Goal: Communication & Community: Share content

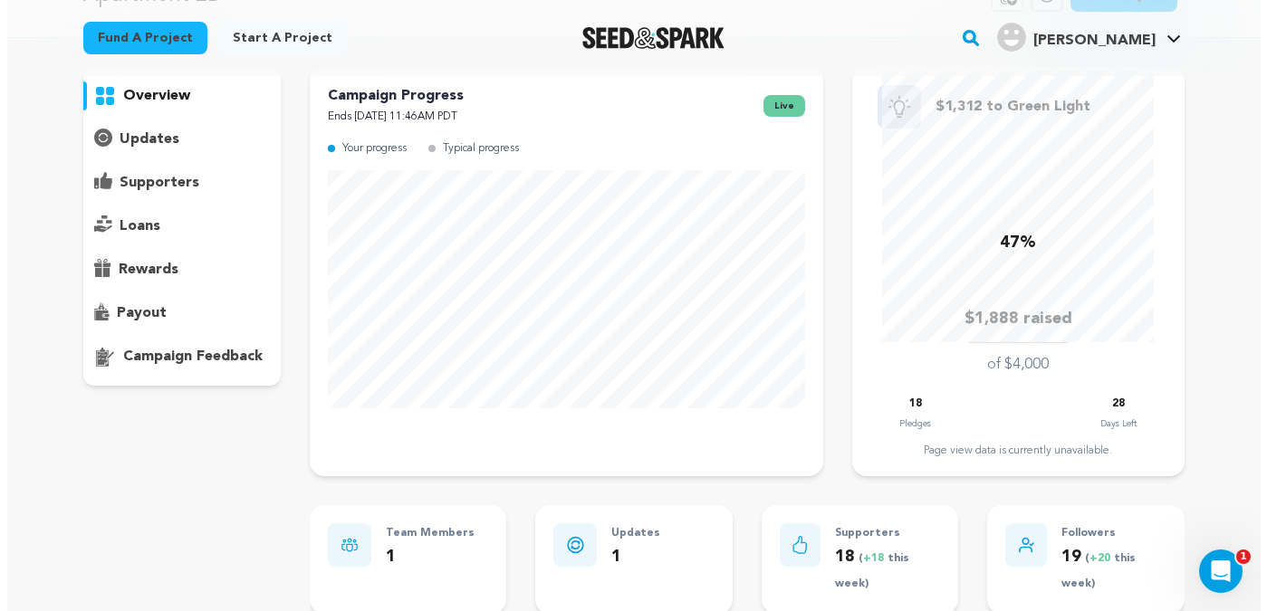
scroll to position [125, 0]
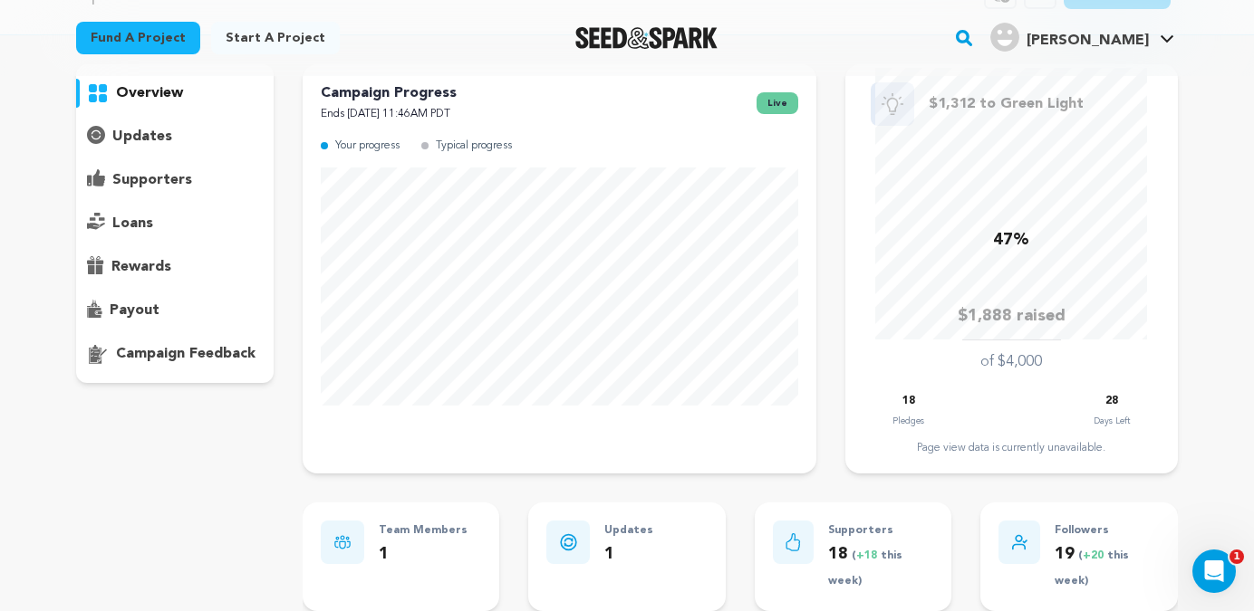
click at [150, 136] on p "updates" at bounding box center [142, 137] width 60 height 22
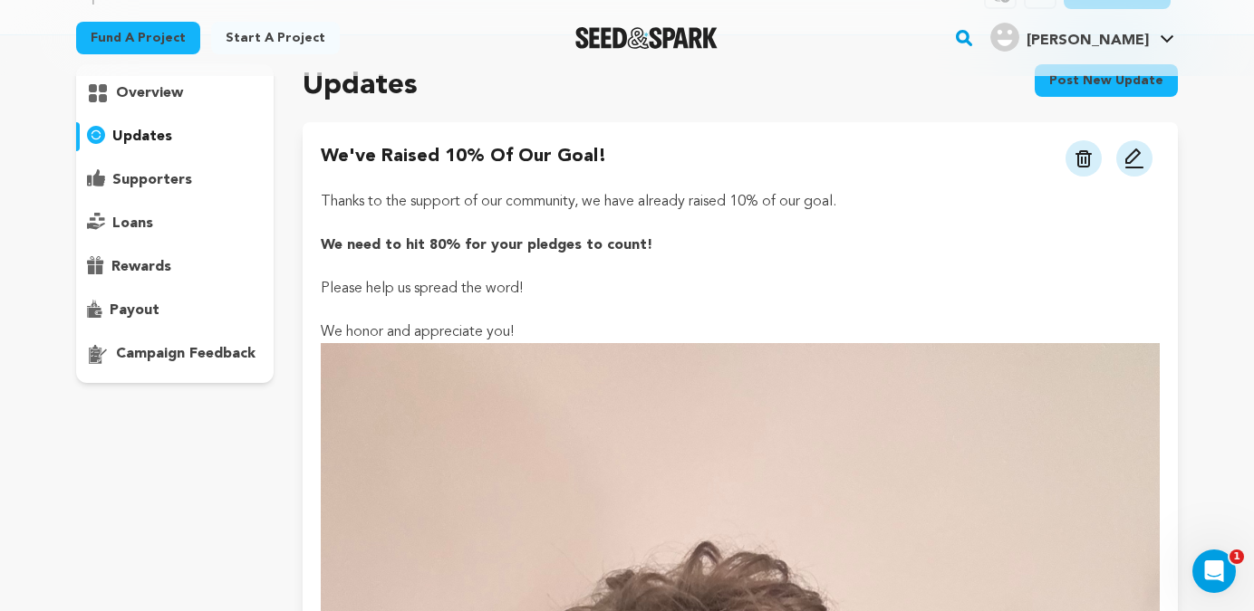
click at [590, 196] on p "Thanks to the support of our community, we have already raised 10% of our goal." at bounding box center [740, 202] width 839 height 22
click at [1134, 157] on img at bounding box center [1134, 159] width 22 height 22
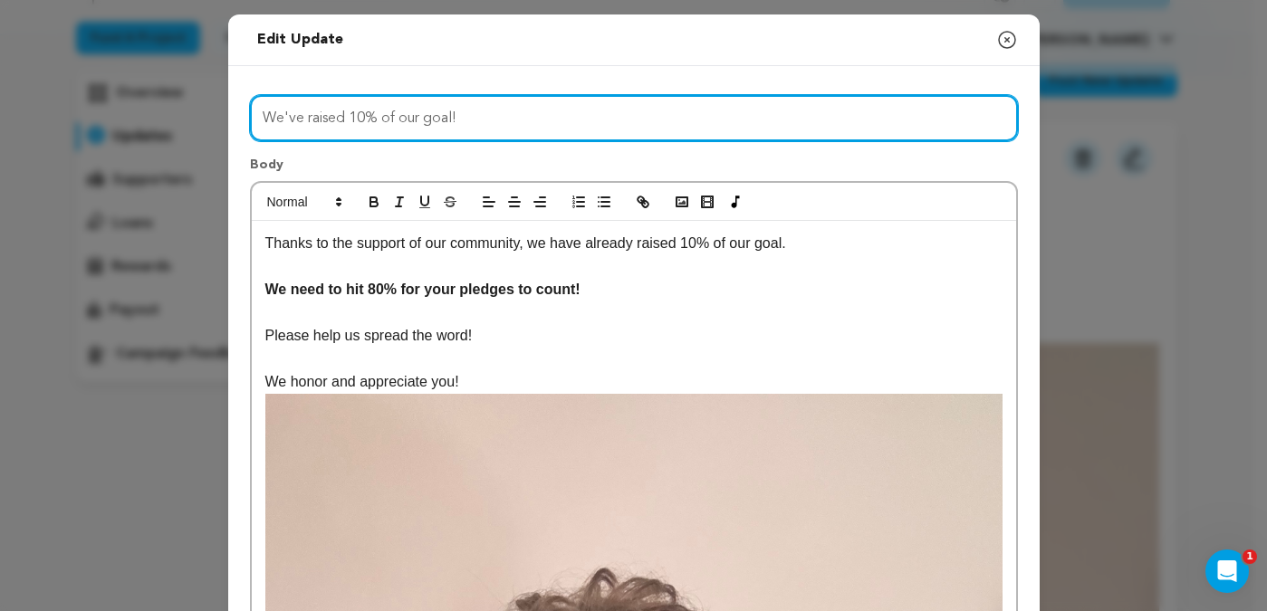
click at [360, 119] on input "We've raised 10% of our goal!" at bounding box center [634, 118] width 768 height 46
type input "We've raised 40% of our goal!"
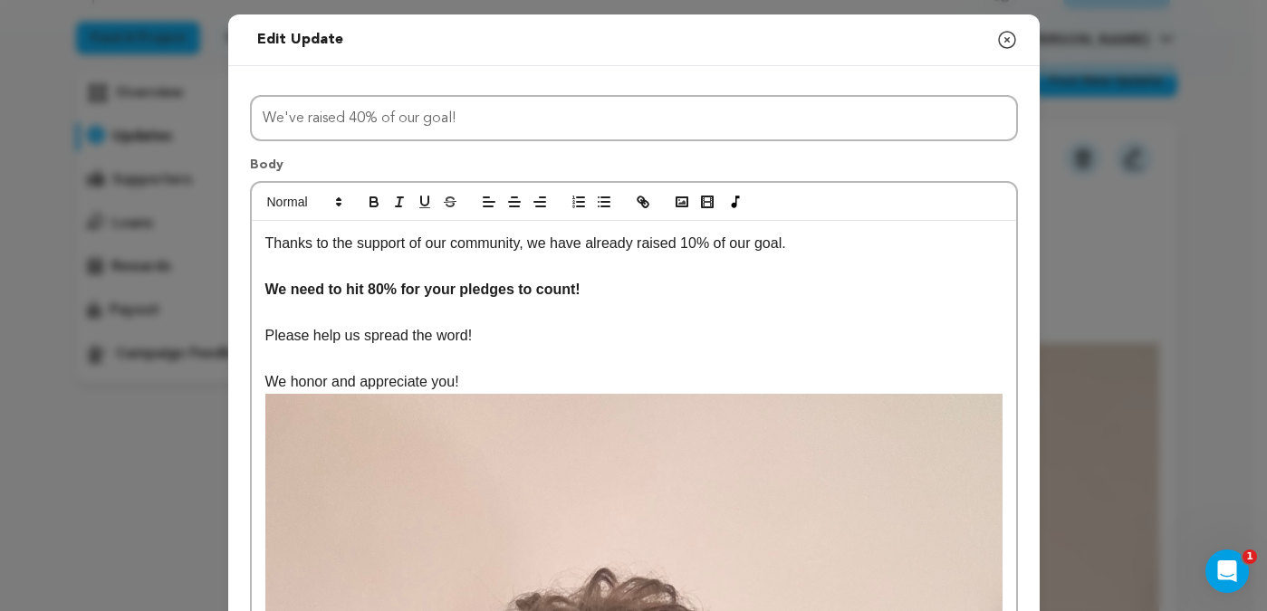
click at [693, 245] on p "Thanks to the support of our community, we have already raised 10% of our goal." at bounding box center [633, 244] width 737 height 24
click at [561, 328] on p "Please help us spread the word!" at bounding box center [633, 336] width 737 height 24
click at [659, 287] on p "We need to hit 80% for your pledges to count!" at bounding box center [633, 290] width 737 height 24
click at [532, 341] on p "Please help us spread the word!" at bounding box center [633, 336] width 737 height 24
drag, startPoint x: 303, startPoint y: 338, endPoint x: 246, endPoint y: 329, distance: 57.8
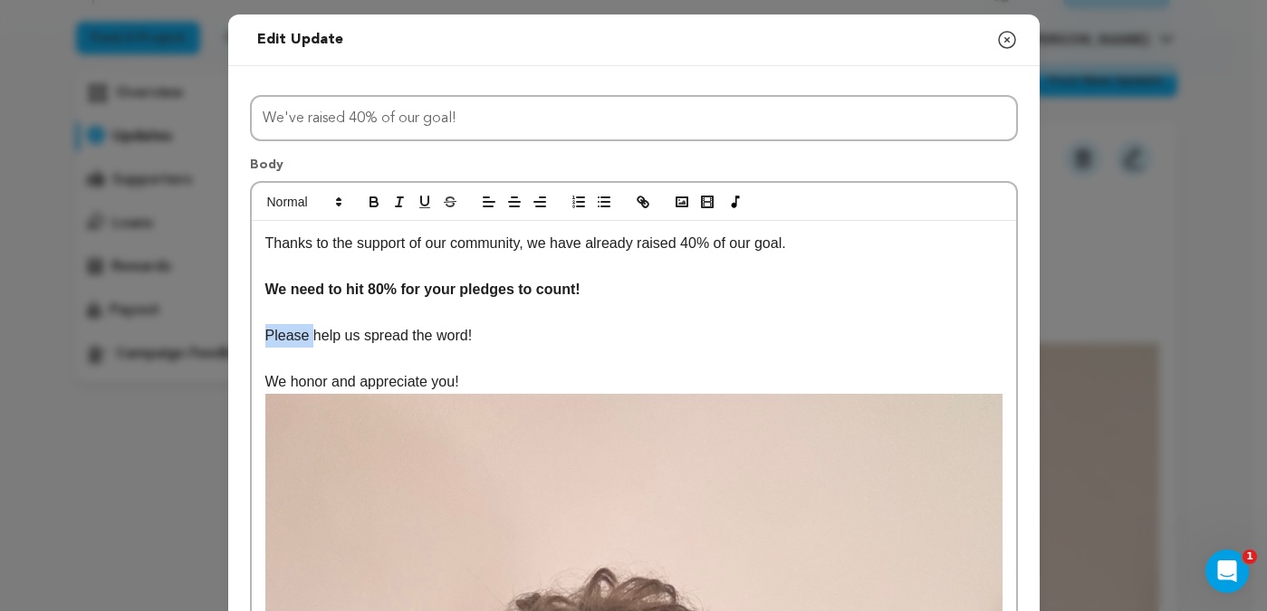
drag, startPoint x: 776, startPoint y: 338, endPoint x: 599, endPoint y: 334, distance: 177.6
click at [599, 334] on p "Here's how you can make sure your pledge counts! help us spread the word!" at bounding box center [633, 336] width 737 height 24
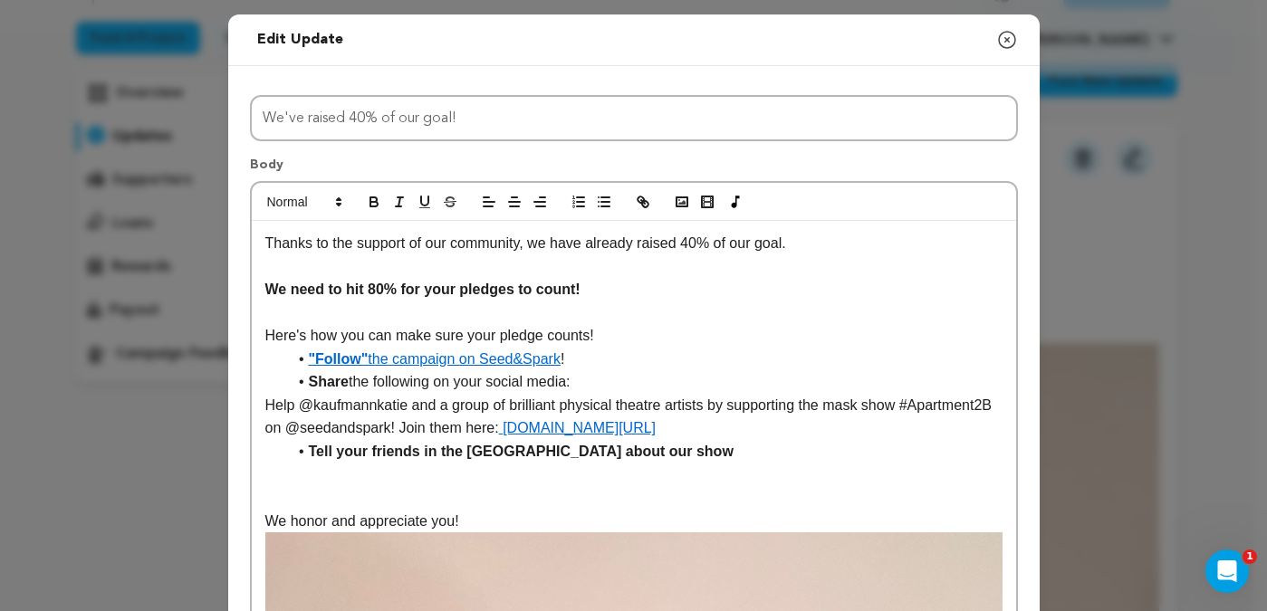
click at [590, 358] on li ""Follow" the campaign on Seed&Spark !" at bounding box center [645, 360] width 716 height 24
click at [930, 366] on li ""Follow" the campaign on Seed&Spark ! We will be eligible for more perks from t…" at bounding box center [645, 360] width 716 height 24
click at [986, 365] on li ""Follow" the campaign on Seed&Spark ! We will be eligible for more perks from t…" at bounding box center [645, 360] width 716 height 24
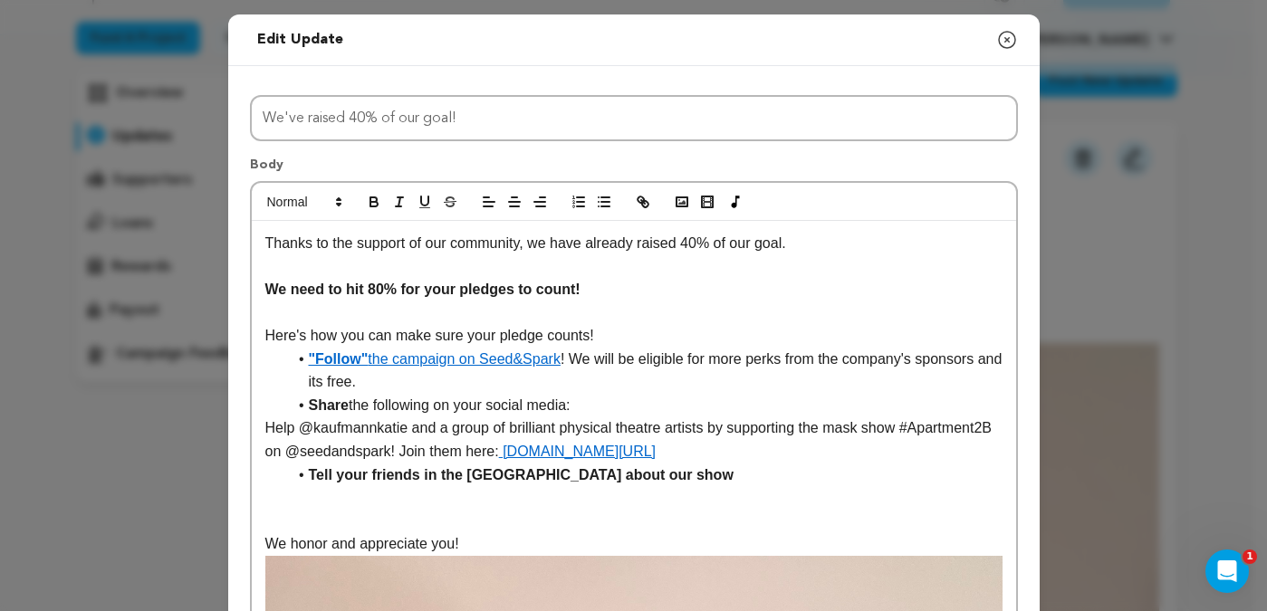
click at [265, 428] on p "Help @kaufmannkatie and a group of brilliant physical theatre artists by suppor…" at bounding box center [633, 440] width 737 height 46
click at [876, 457] on p ""Help @kaufmannkatie and a group of brilliant physical theatre artists by suppo…" at bounding box center [633, 440] width 737 height 46
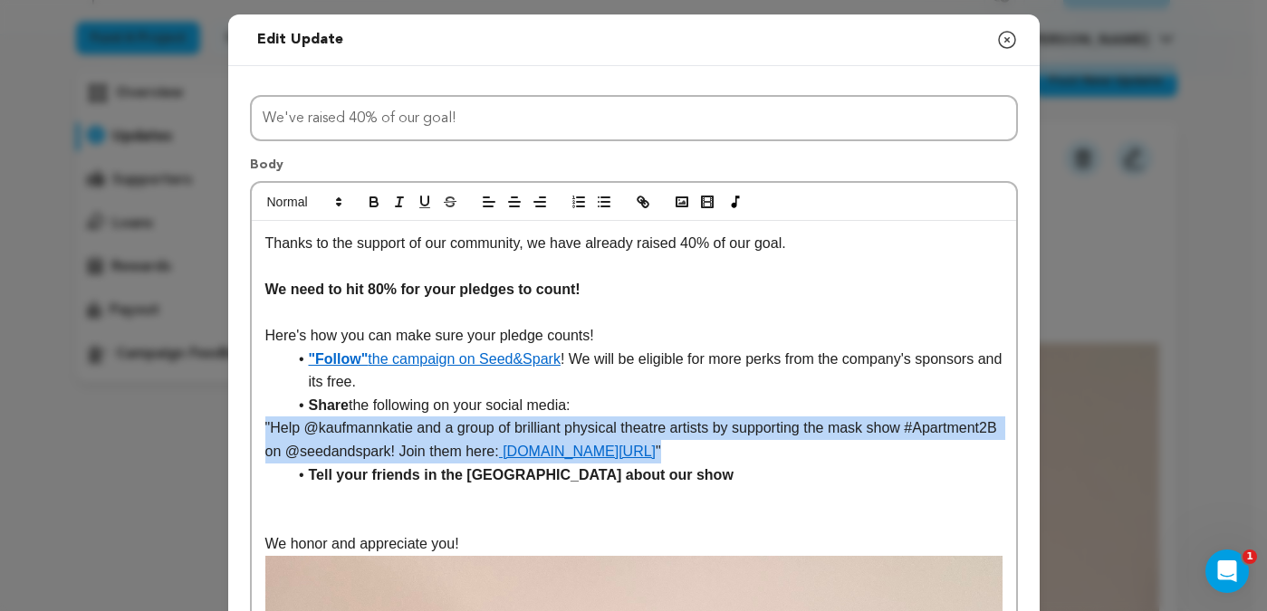
drag, startPoint x: 876, startPoint y: 452, endPoint x: 217, endPoint y: 430, distance: 659.8
click at [391, 197] on icon "button" at bounding box center [399, 202] width 16 height 16
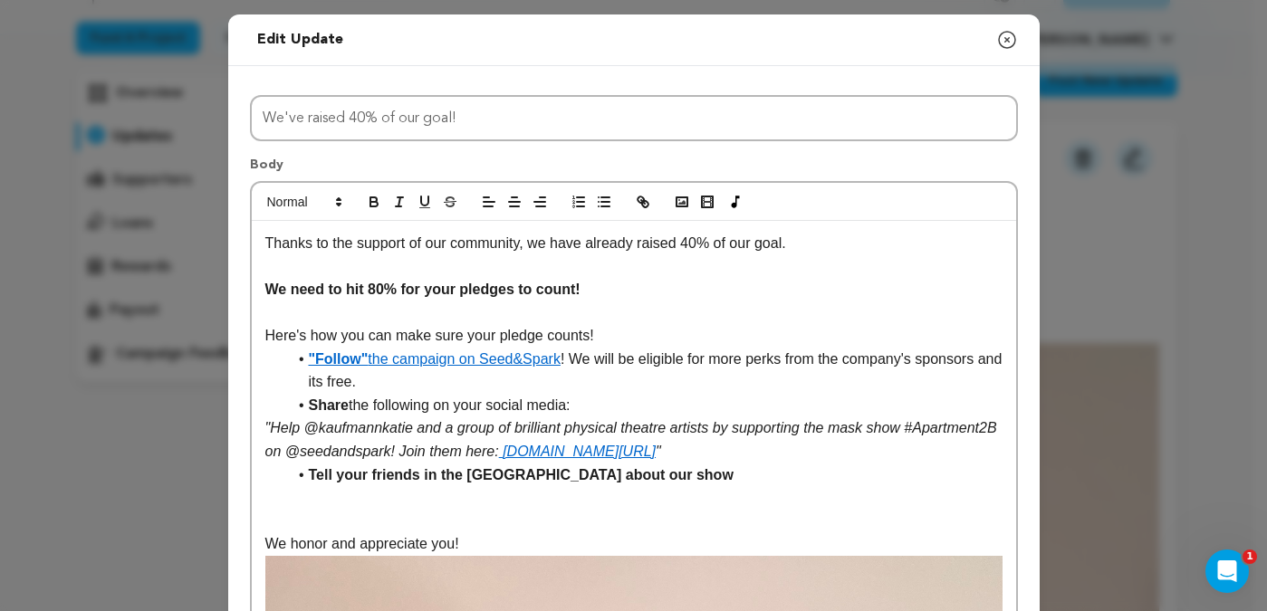
click at [589, 396] on li "Share the following on your social media:" at bounding box center [645, 406] width 716 height 24
click at [669, 476] on li "Tell your friends in the [GEOGRAPHIC_DATA] about our show" at bounding box center [645, 476] width 716 height 24
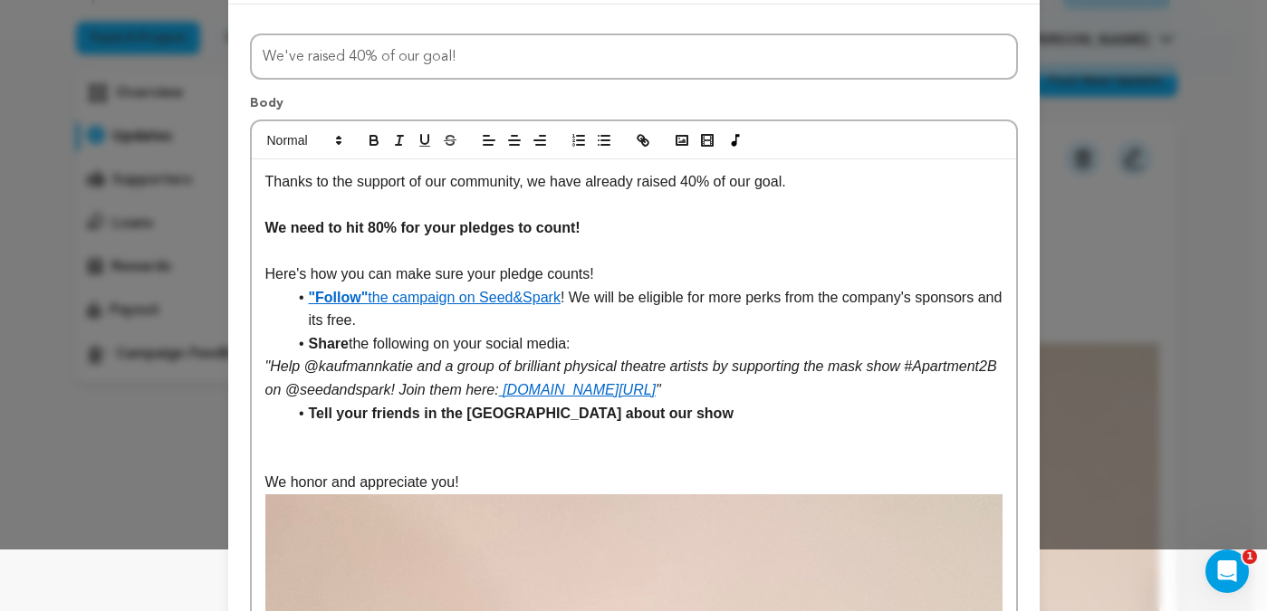
scroll to position [66, 0]
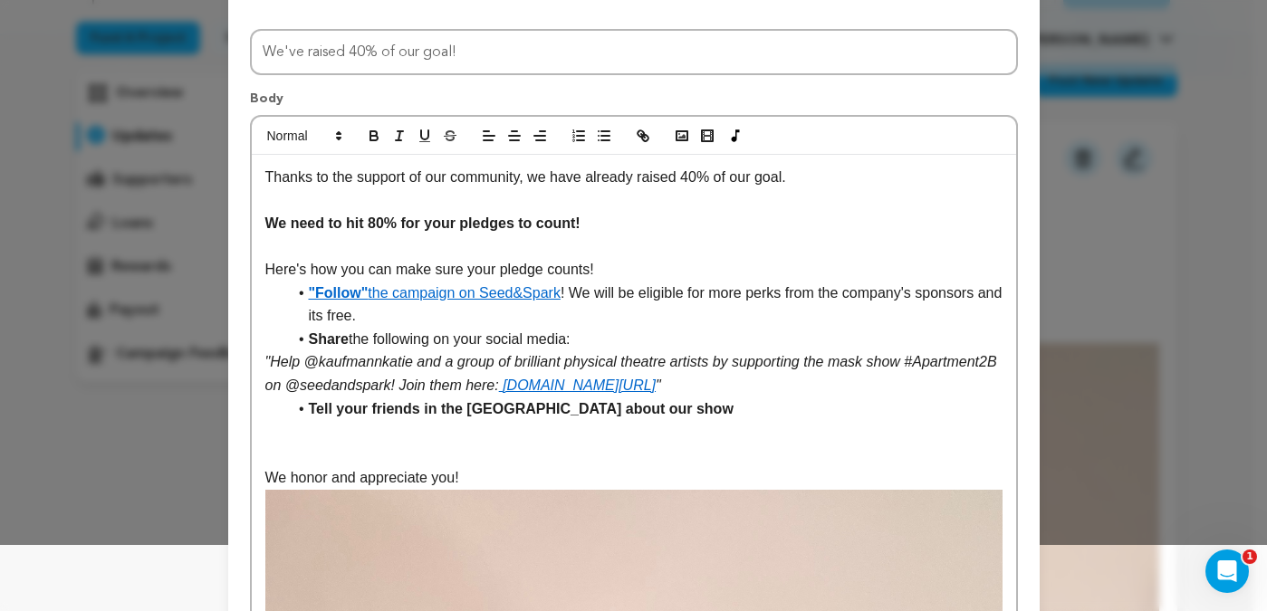
drag, startPoint x: 562, startPoint y: 296, endPoint x: 307, endPoint y: 284, distance: 254.8
click at [306, 284] on li ""Follow" the campaign on Seed&Spark ! We will be eligible for more perks from t…" at bounding box center [645, 305] width 716 height 46
click at [477, 312] on li ""Follow" the campaign on Seed&Spark ! We will be eligible for more perks from t…" at bounding box center [645, 305] width 716 height 46
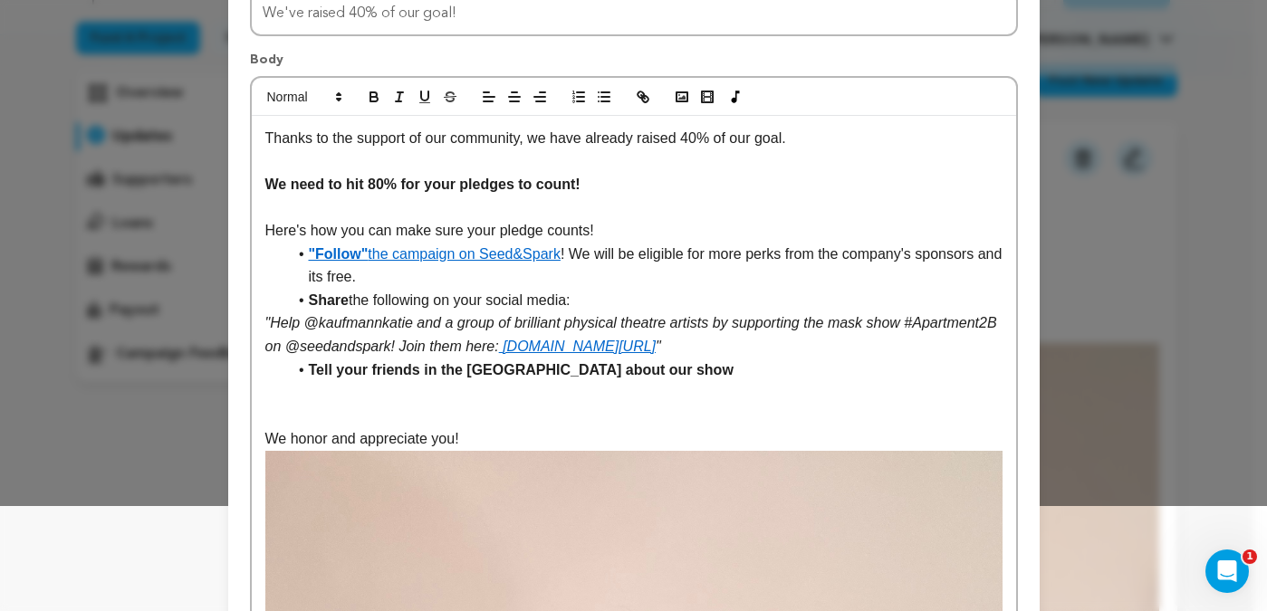
click at [291, 395] on p at bounding box center [633, 393] width 737 height 24
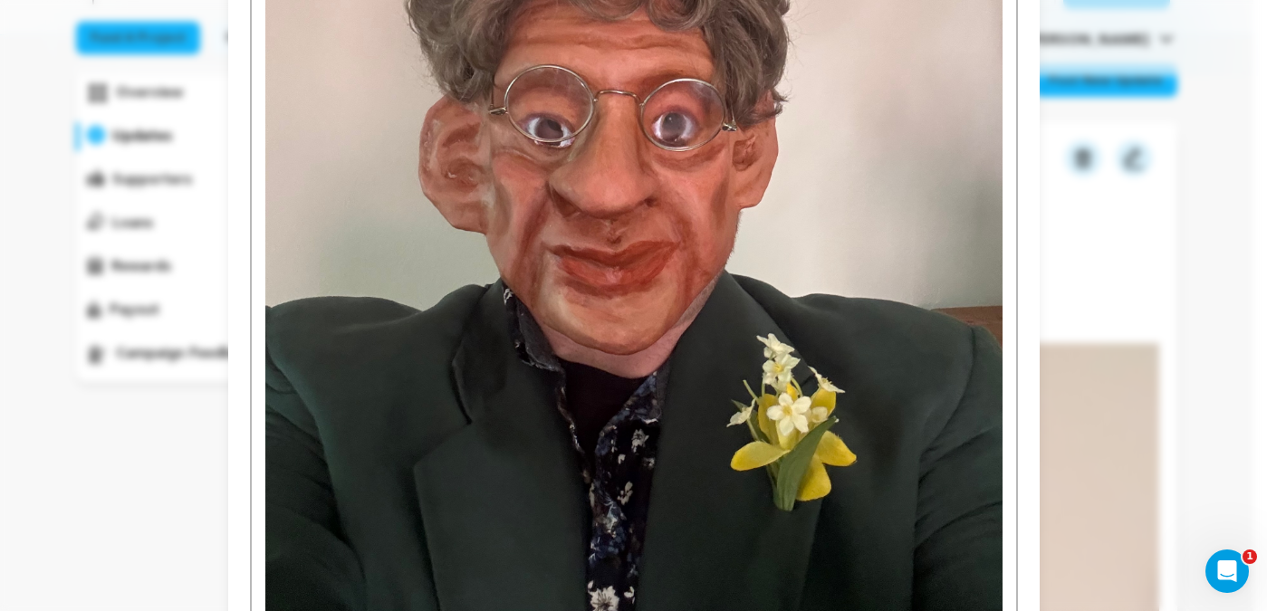
scroll to position [1037, 0]
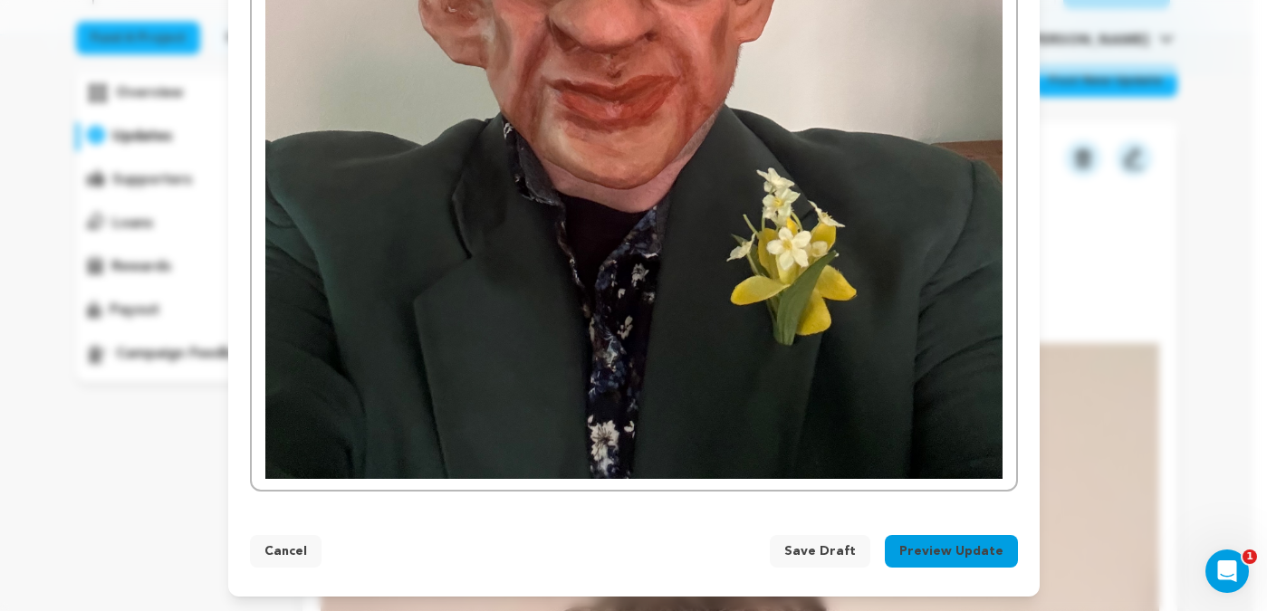
click at [929, 553] on button "Preview Update" at bounding box center [951, 551] width 133 height 33
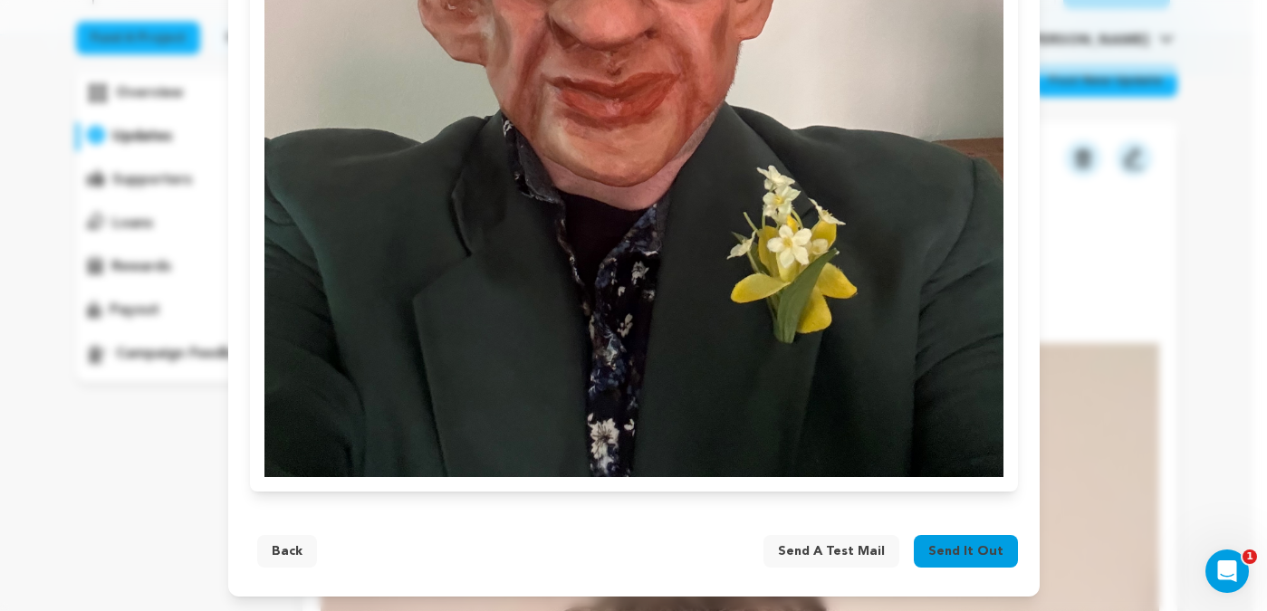
scroll to position [948, 0]
click at [862, 551] on span "Send a test mail" at bounding box center [831, 552] width 107 height 18
click at [870, 547] on icon "button" at bounding box center [871, 550] width 11 height 16
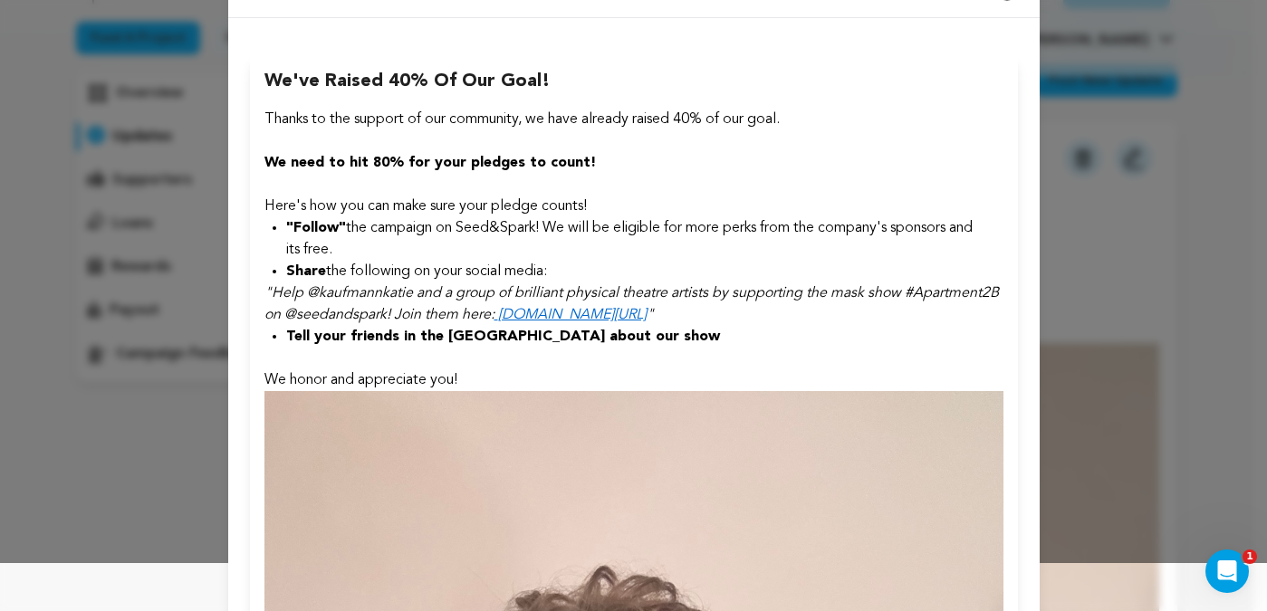
scroll to position [0, 0]
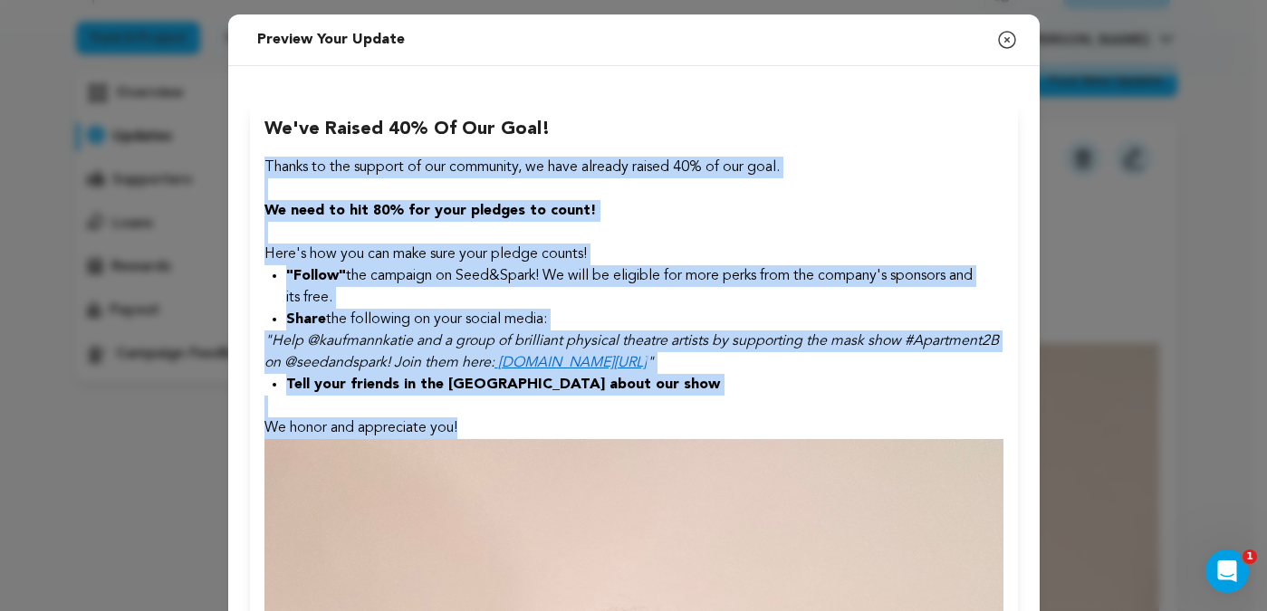
drag, startPoint x: 460, startPoint y: 425, endPoint x: 247, endPoint y: 149, distance: 348.1
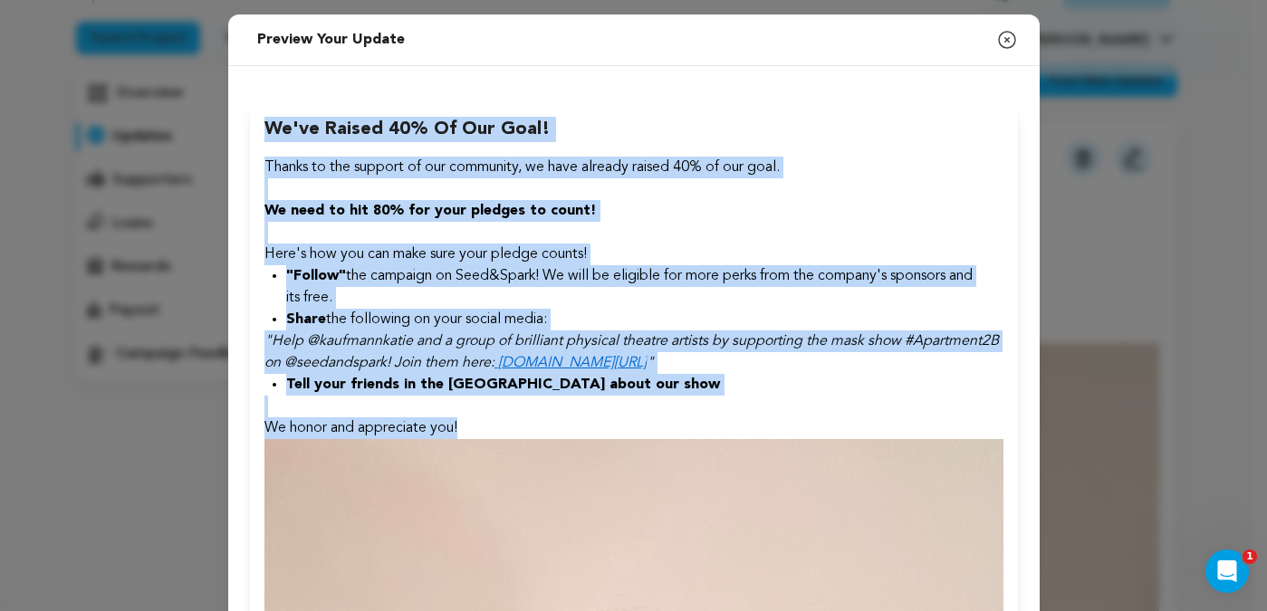
drag, startPoint x: 259, startPoint y: 123, endPoint x: 552, endPoint y: 437, distance: 428.8
copy div "We've raised 40% of our goal! Thanks to the support of our community, we have a…"
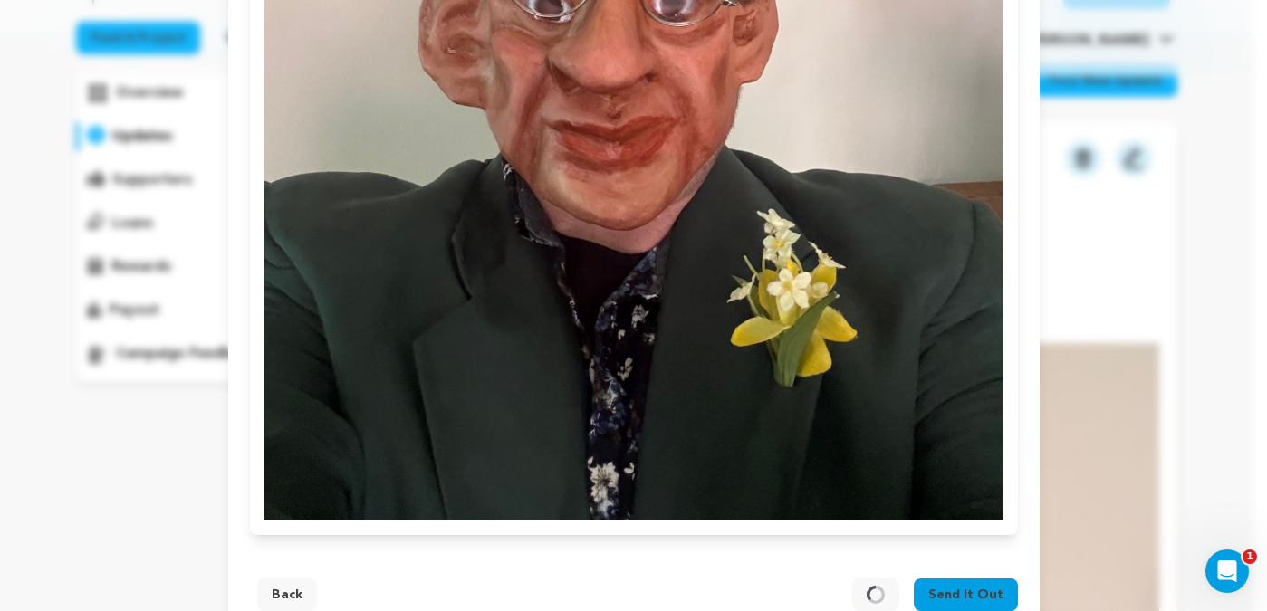
scroll to position [948, 0]
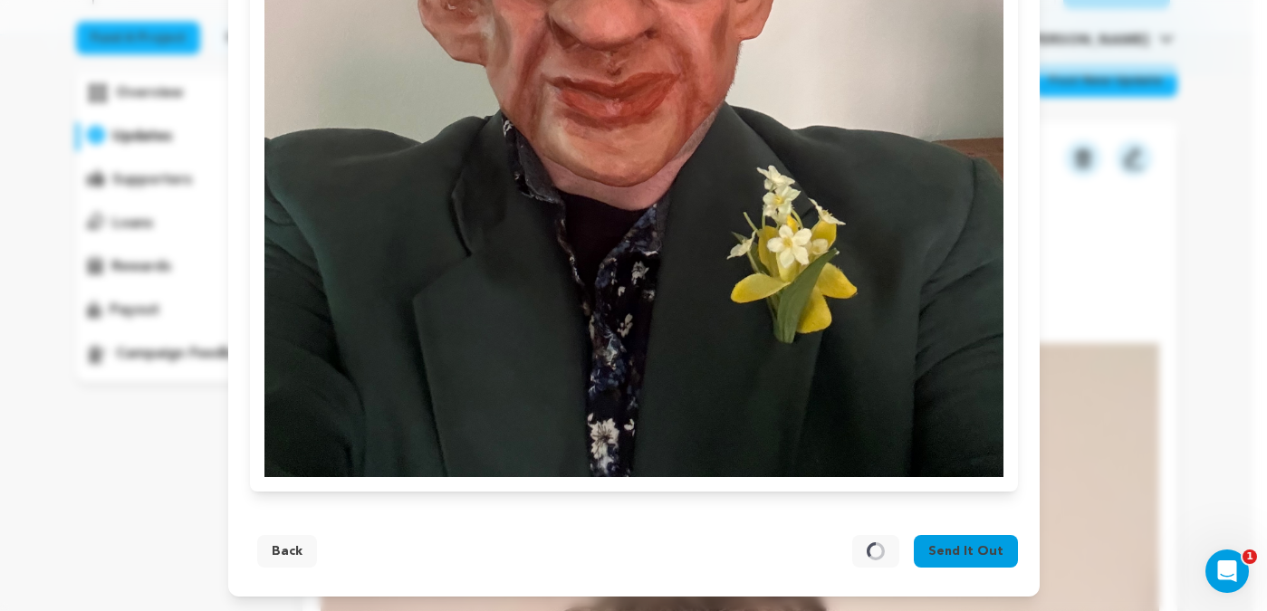
click at [284, 560] on button "Back" at bounding box center [287, 551] width 60 height 33
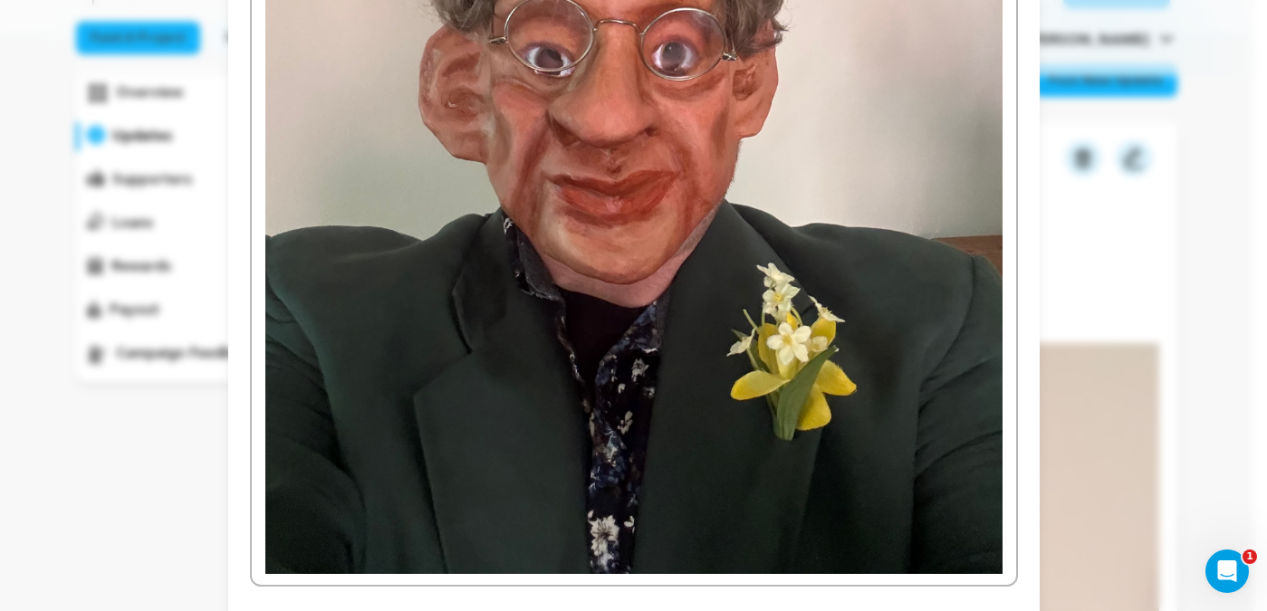
scroll to position [1037, 0]
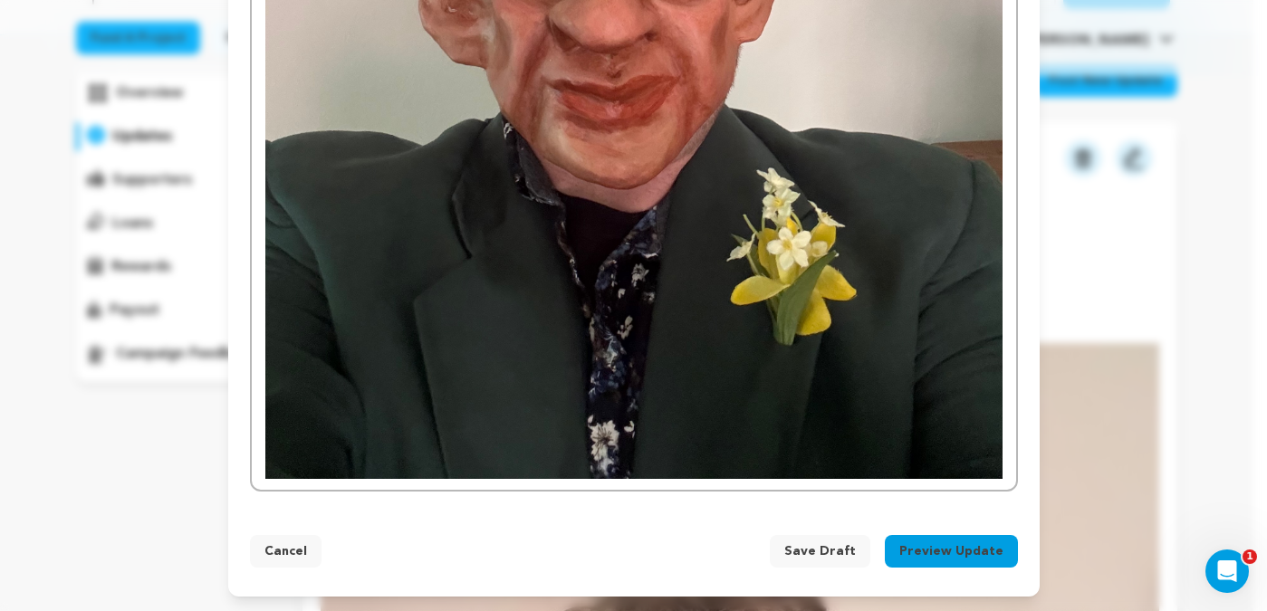
click at [800, 544] on span "Save Draft" at bounding box center [820, 552] width 72 height 18
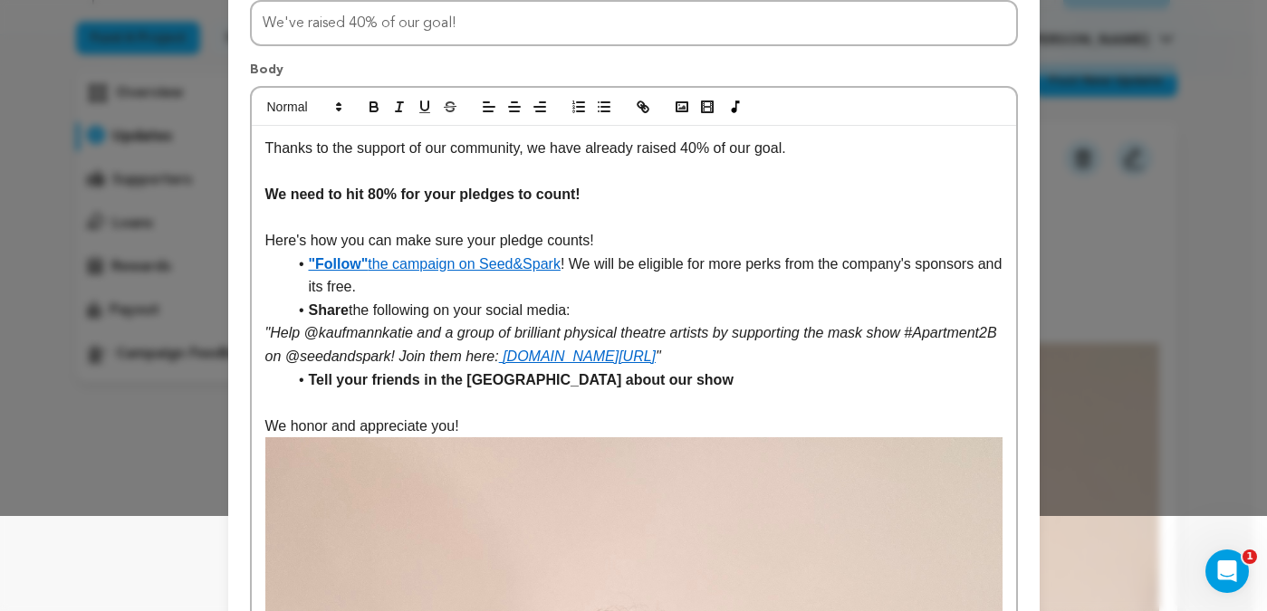
scroll to position [0, 0]
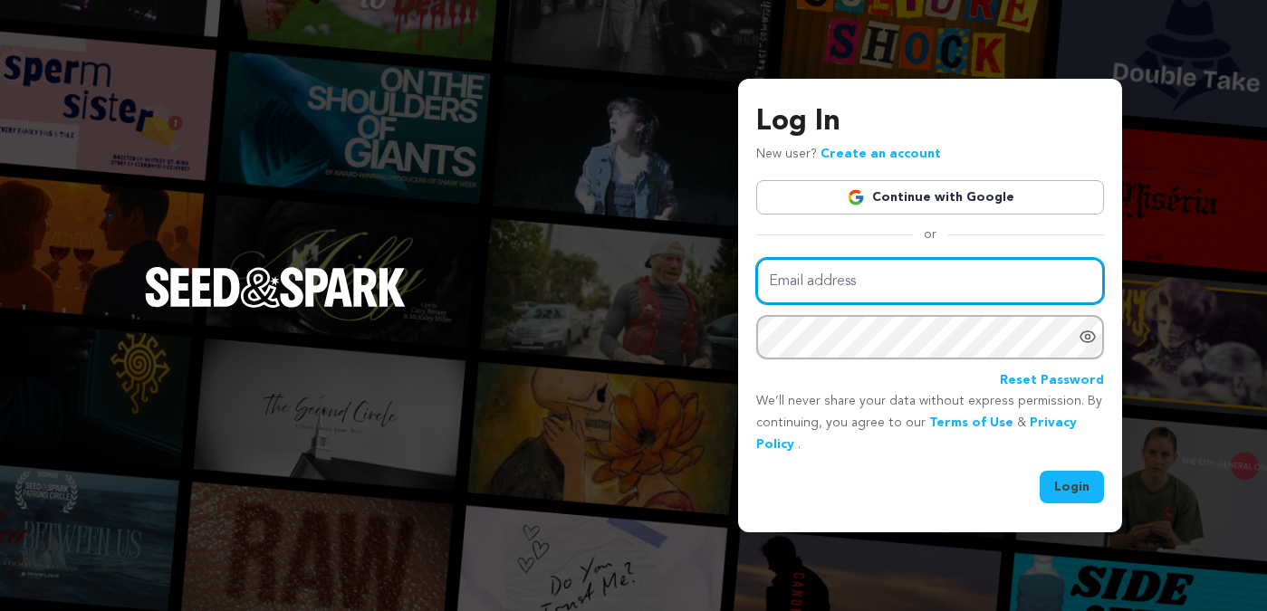
click at [852, 288] on input "Email address" at bounding box center [930, 281] width 348 height 46
type input "katiekaufmann@hotmail.com"
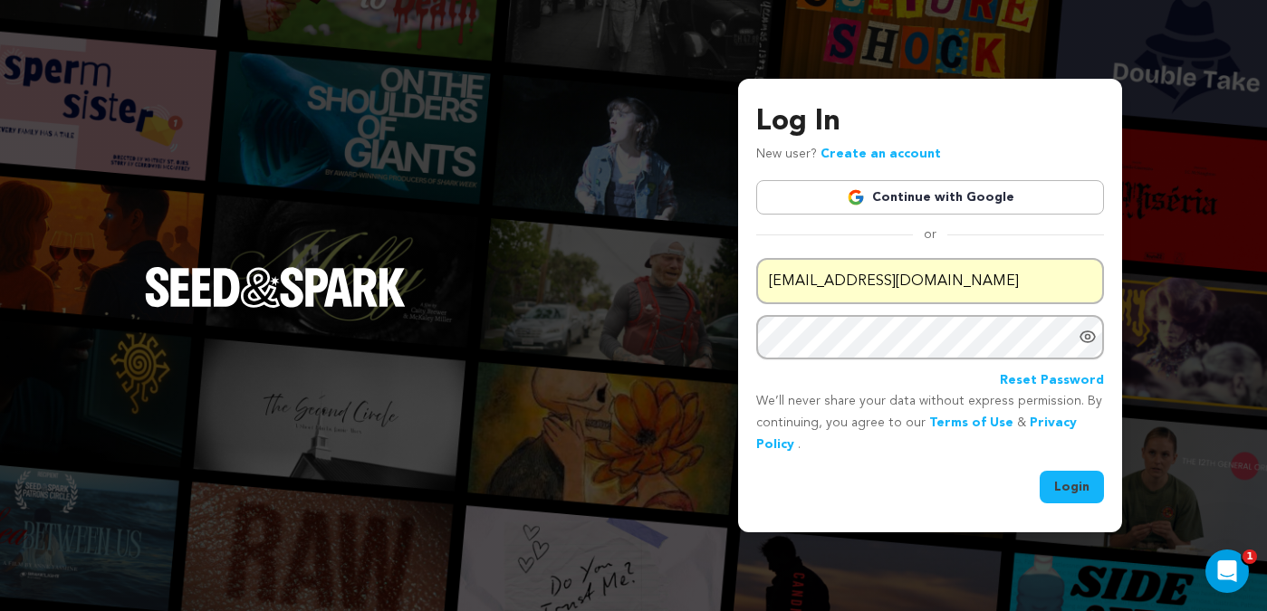
click at [1081, 488] on button "Login" at bounding box center [1072, 487] width 64 height 33
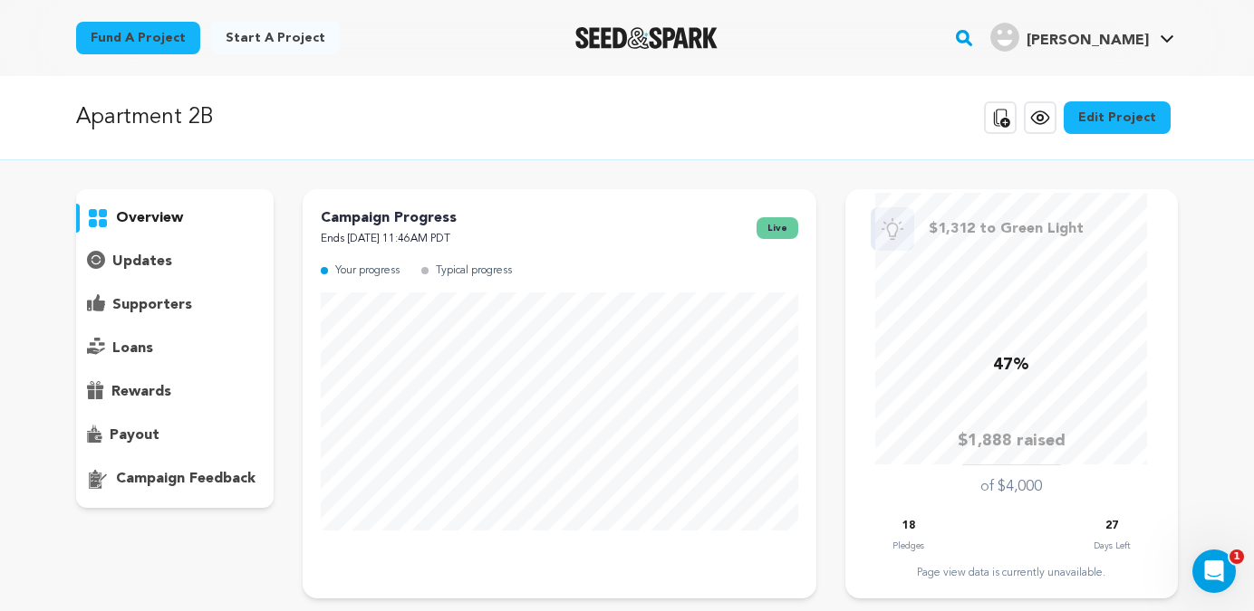
click at [154, 267] on p "updates" at bounding box center [142, 262] width 60 height 22
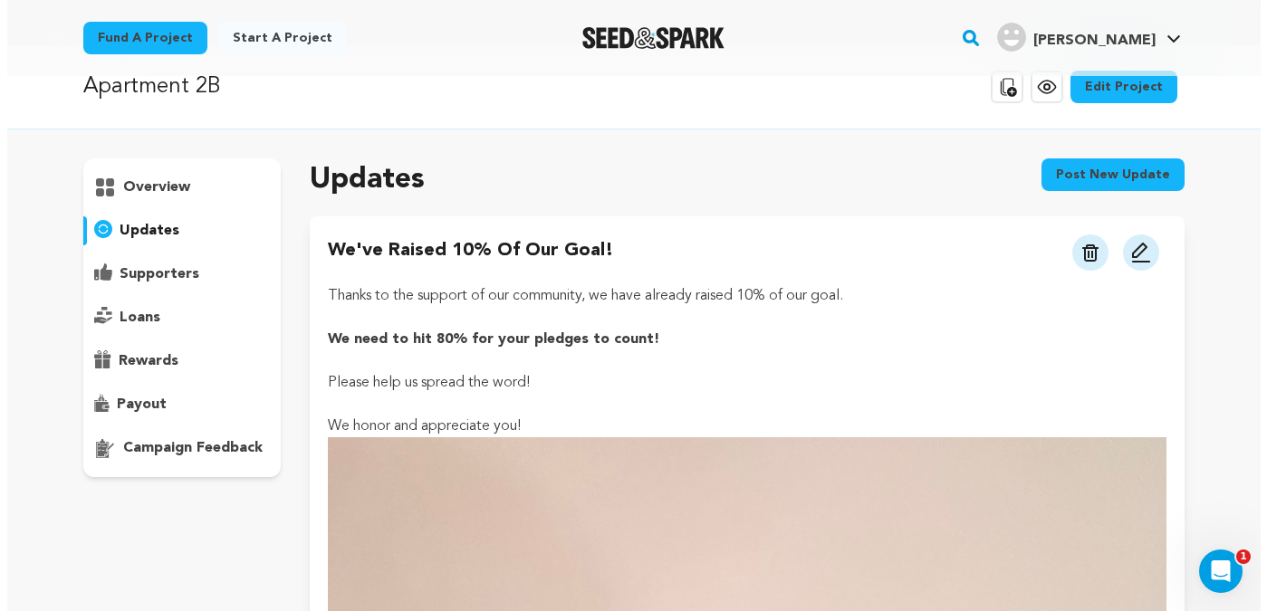
scroll to position [34, 0]
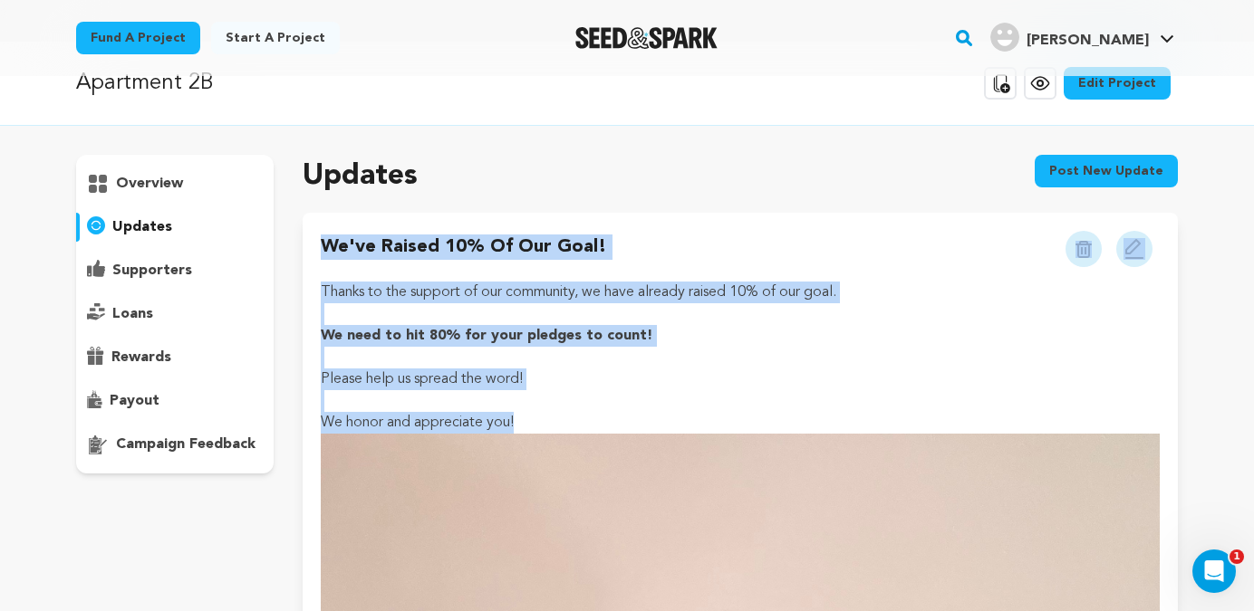
drag, startPoint x: 528, startPoint y: 421, endPoint x: 317, endPoint y: 242, distance: 277.0
click at [1130, 252] on img at bounding box center [1134, 249] width 22 height 22
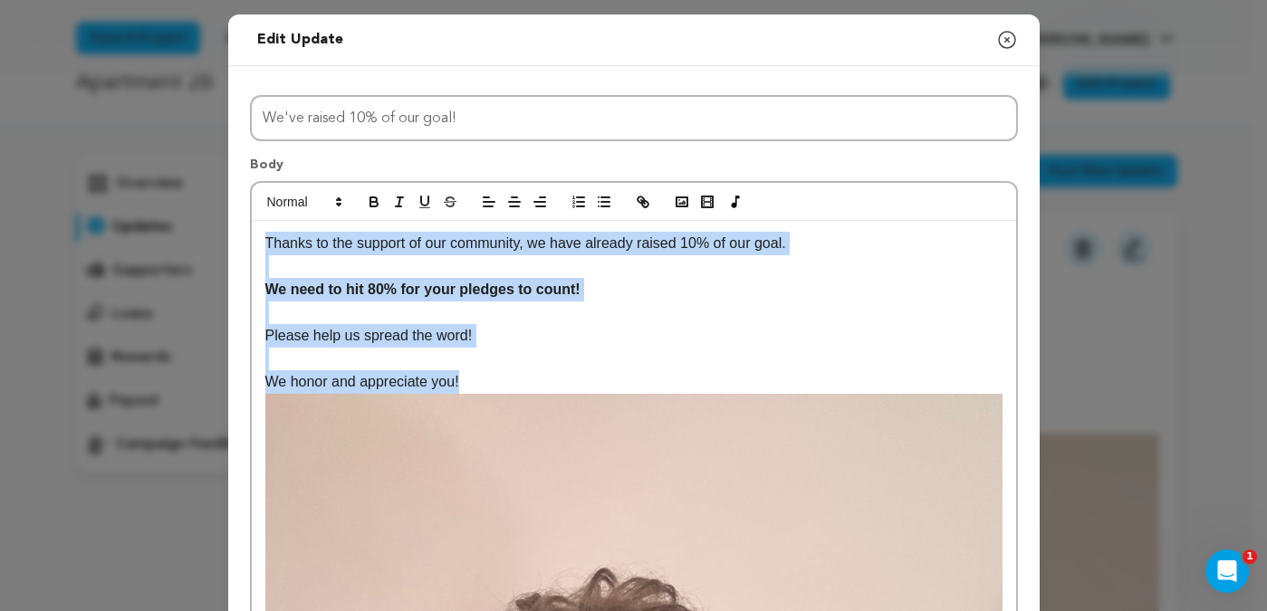
drag, startPoint x: 461, startPoint y: 386, endPoint x: 228, endPoint y: 202, distance: 296.7
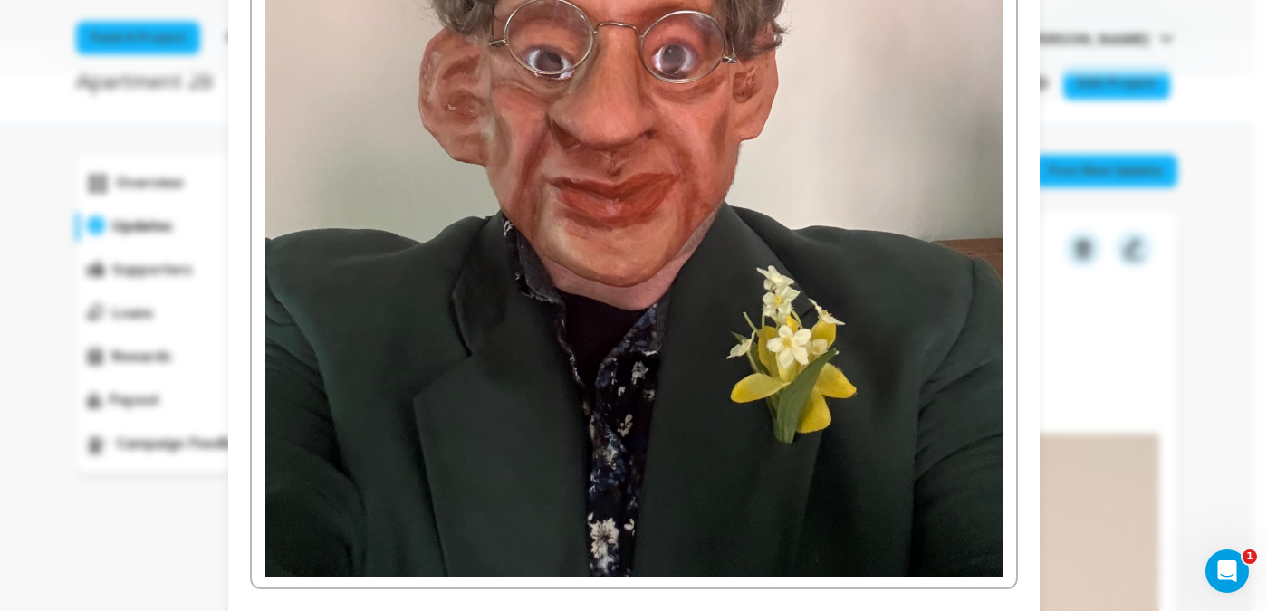
scroll to position [1916, 0]
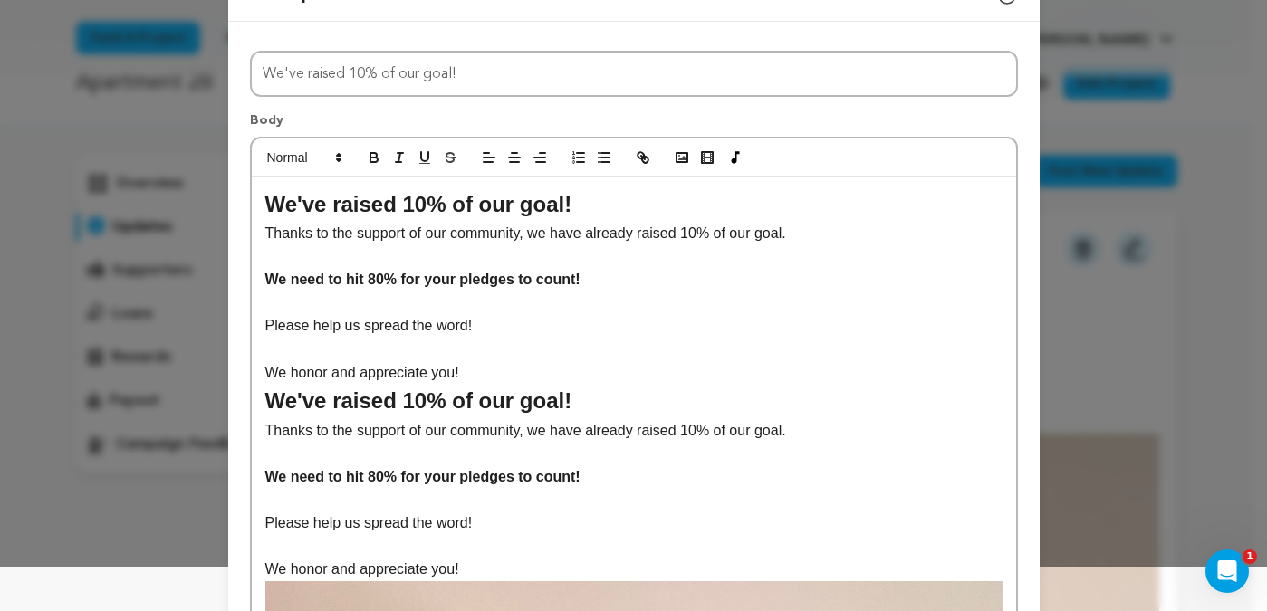
scroll to position [41, 0]
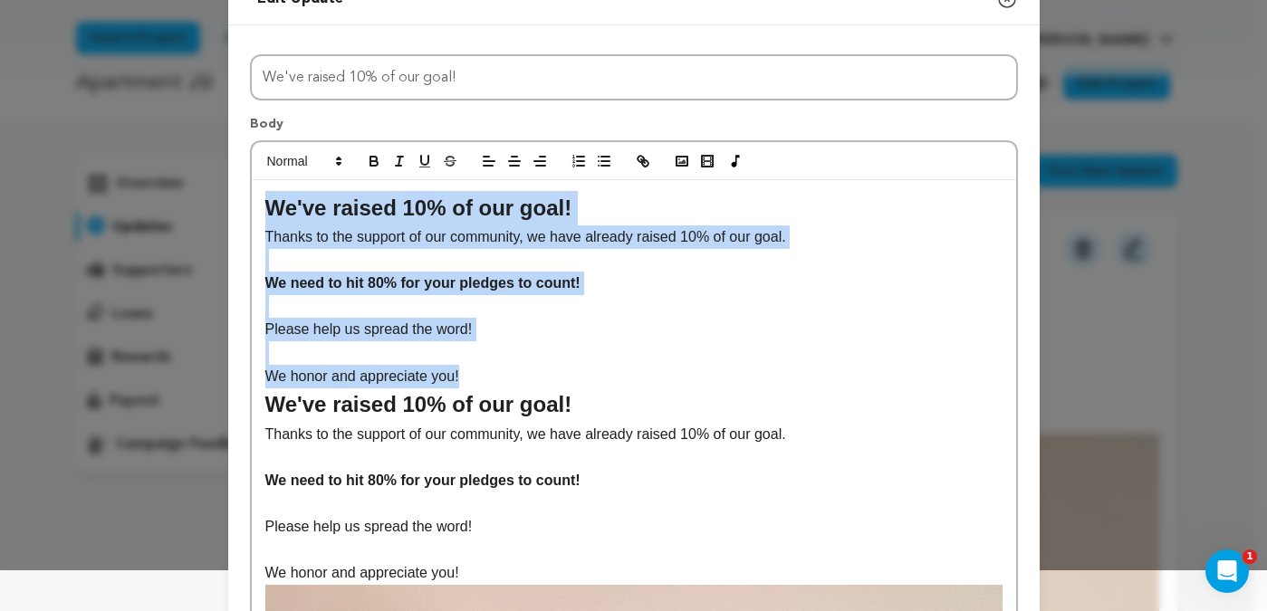
drag, startPoint x: 468, startPoint y: 379, endPoint x: 231, endPoint y: 209, distance: 291.6
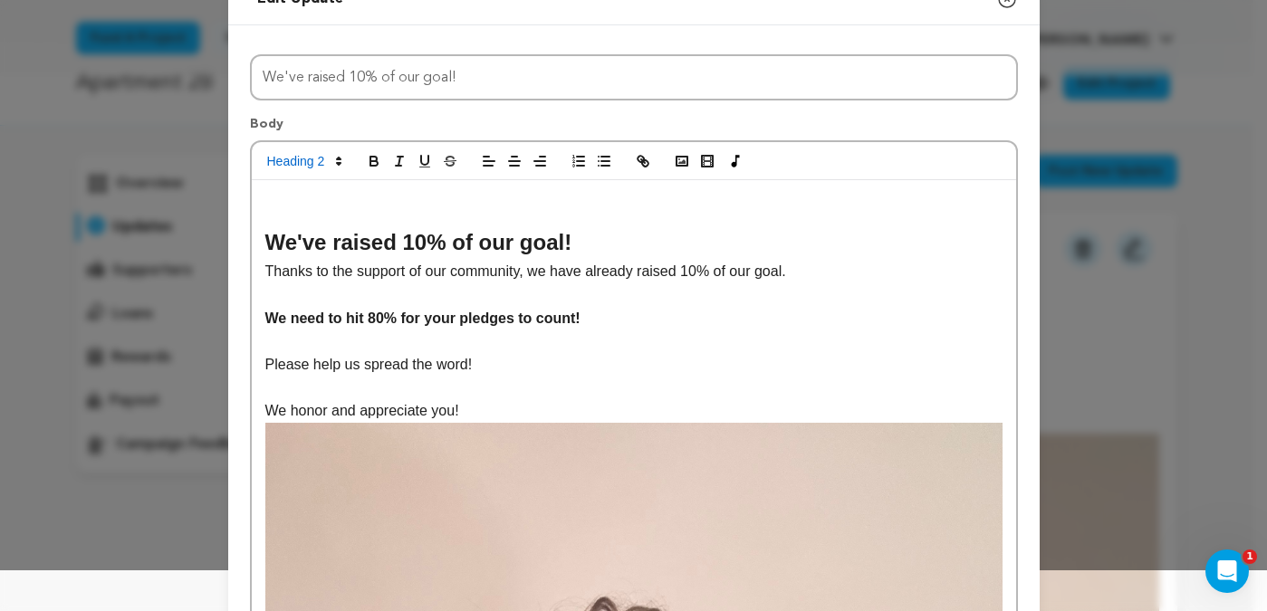
click at [418, 245] on h2 "We've raised 10% of our goal!" at bounding box center [633, 243] width 737 height 34
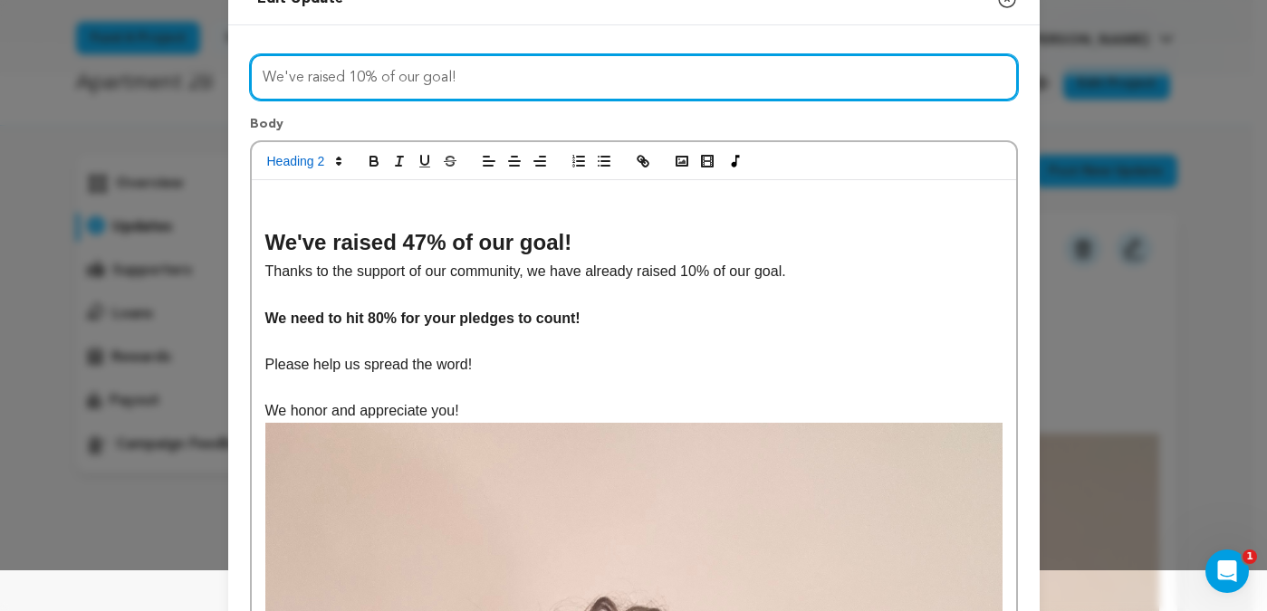
click at [358, 77] on input "We've raised 10% of our goal!" at bounding box center [634, 77] width 768 height 46
type input "We've raised 47% of our goal!"
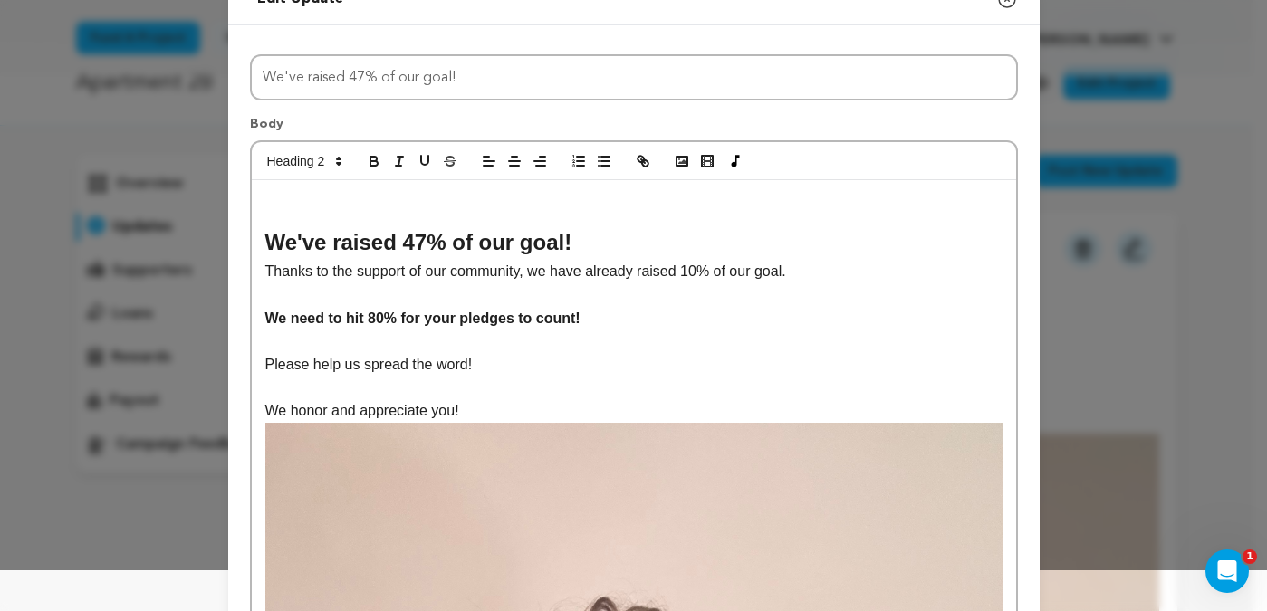
click at [367, 217] on h2 at bounding box center [633, 208] width 737 height 34
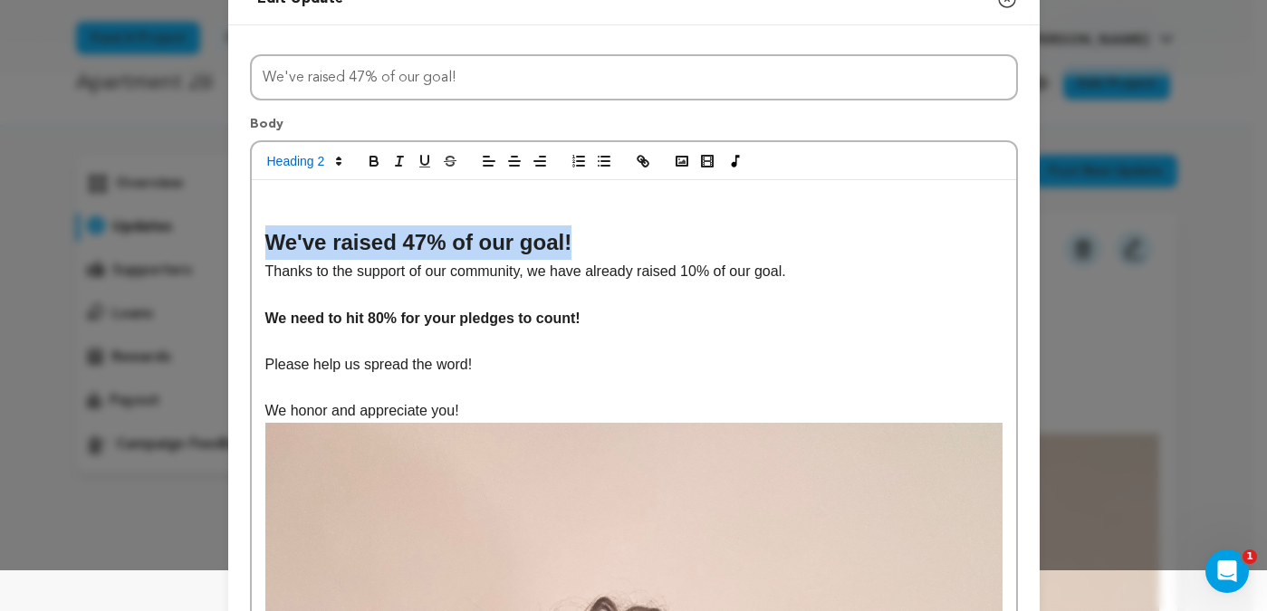
drag, startPoint x: 567, startPoint y: 247, endPoint x: 255, endPoint y: 238, distance: 311.8
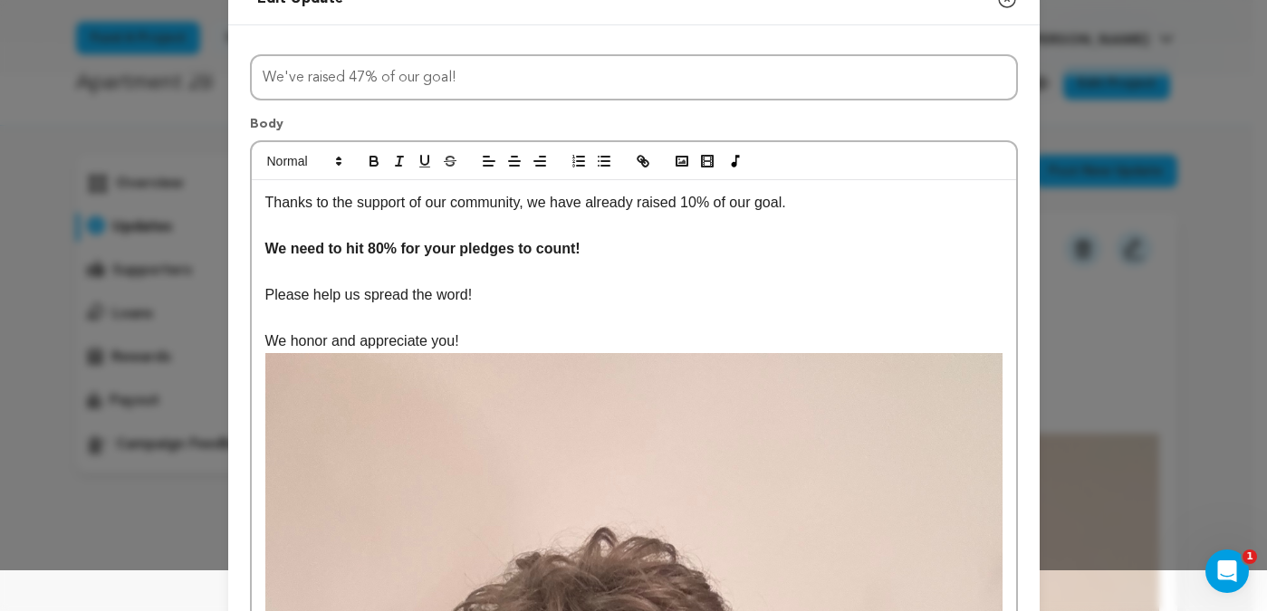
click at [690, 204] on p "Thanks to the support of our community, we have already raised 10% of our goal." at bounding box center [633, 203] width 737 height 24
click at [610, 255] on p "We need to hit 80% for your pledges to count!" at bounding box center [633, 249] width 737 height 24
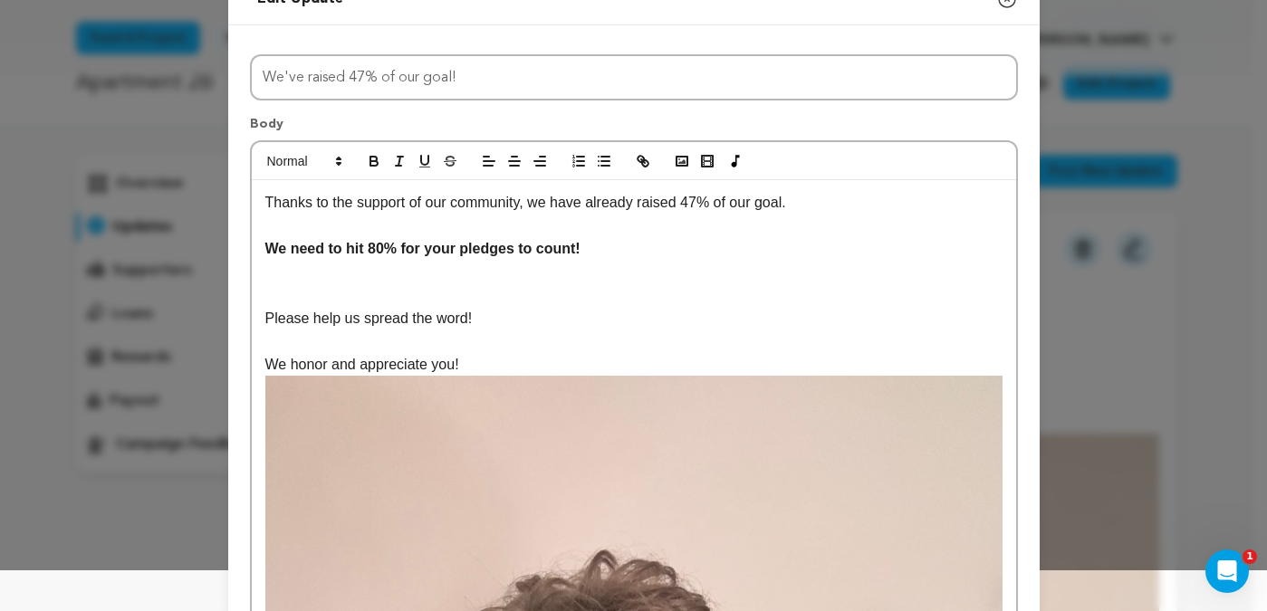
click at [516, 317] on p "Please help us spread the word!" at bounding box center [633, 319] width 737 height 24
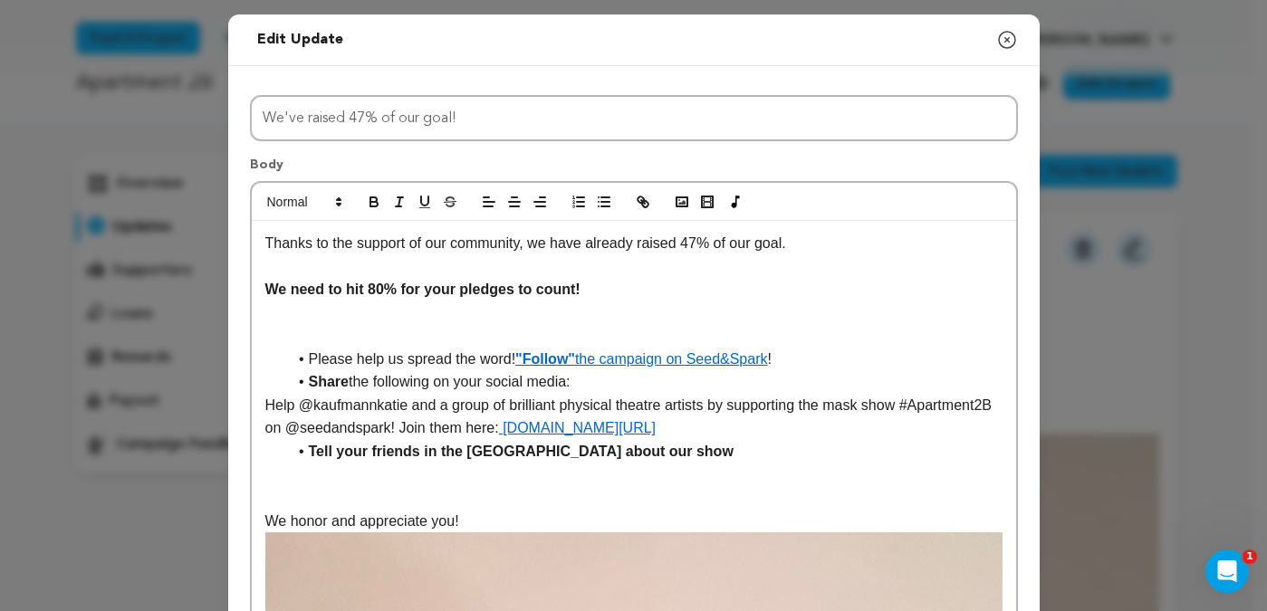
click at [515, 361] on strong ""Follow"" at bounding box center [545, 358] width 60 height 15
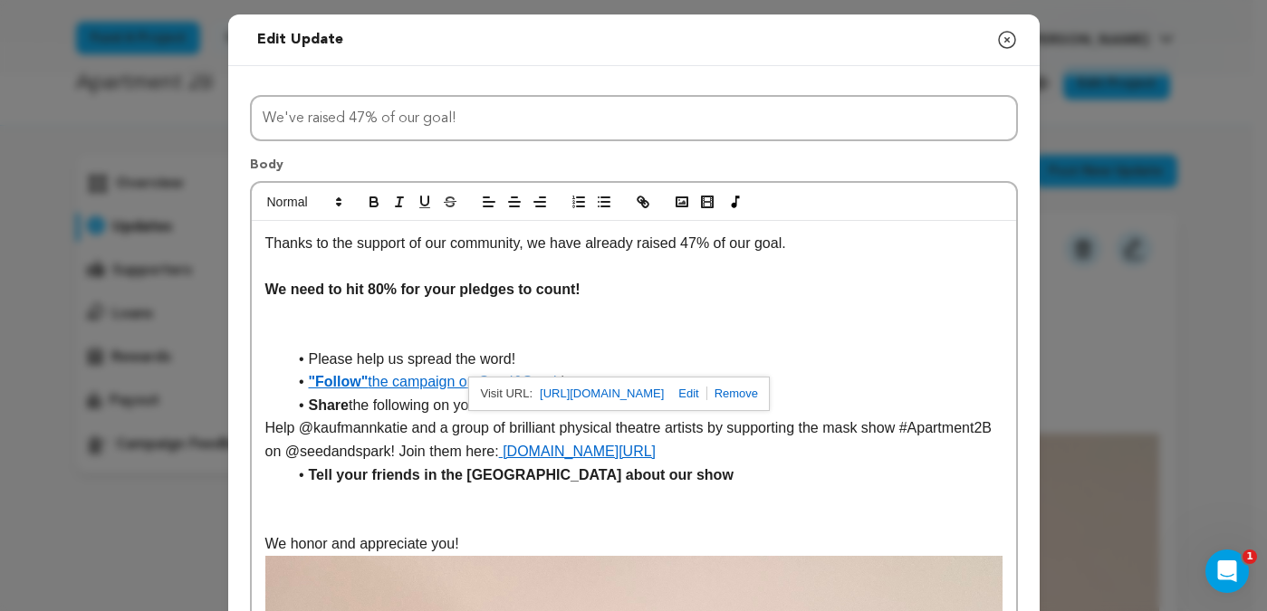
click at [303, 362] on li "Please help us spread the word!" at bounding box center [645, 360] width 716 height 24
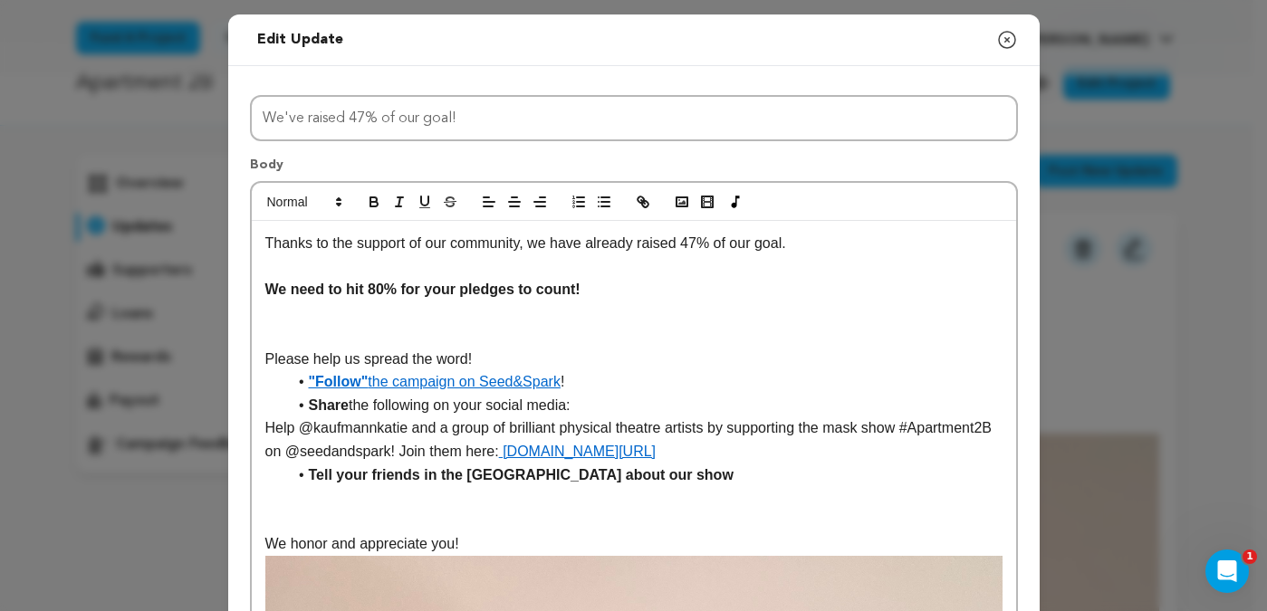
click at [317, 319] on p at bounding box center [633, 313] width 737 height 24
click at [600, 384] on li ""Follow" the campaign on Seed&Spark !" at bounding box center [645, 383] width 716 height 24
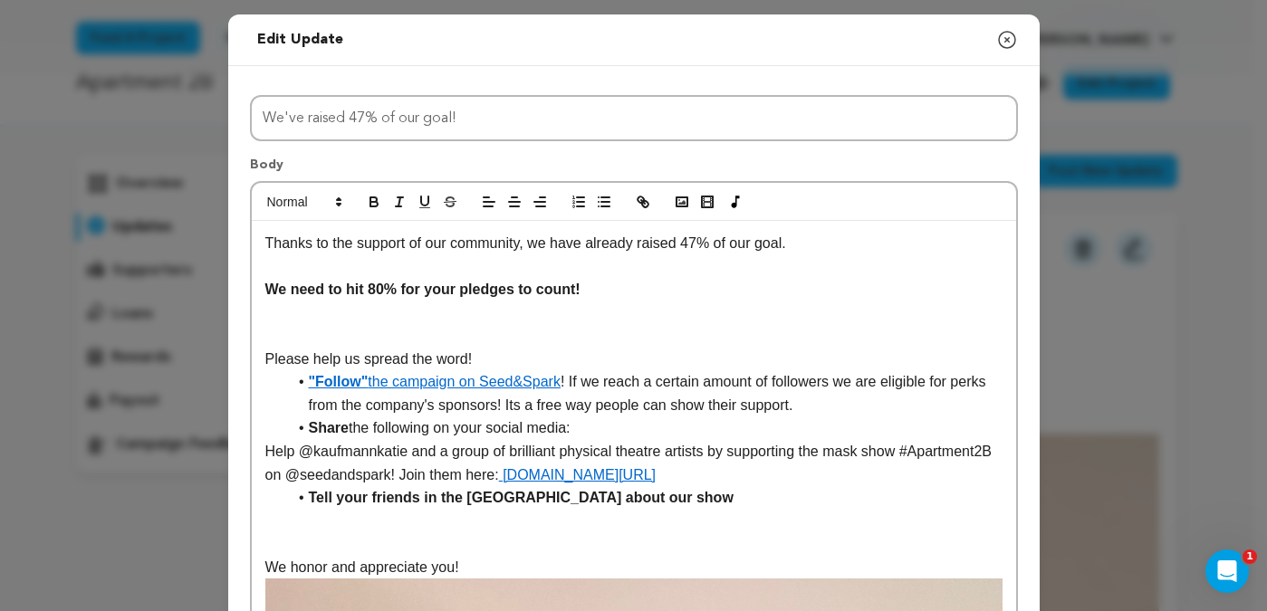
click at [569, 384] on li ""Follow" the campaign on Seed&Spark ! If we reach a certain amount of followers…" at bounding box center [645, 394] width 716 height 46
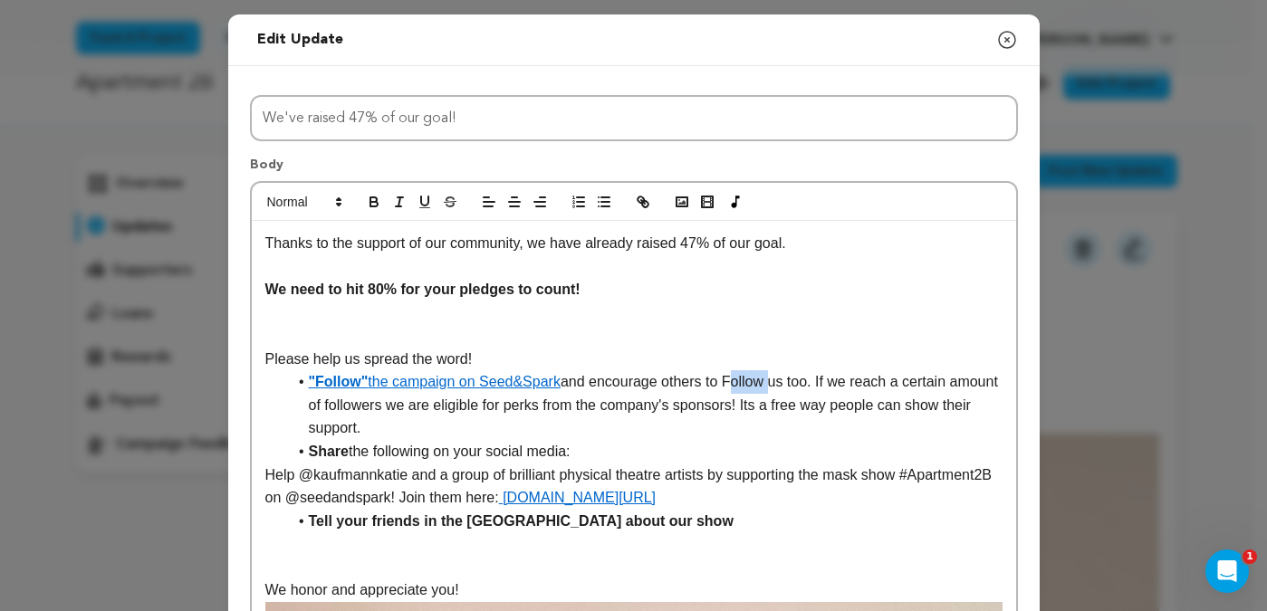
drag, startPoint x: 771, startPoint y: 383, endPoint x: 730, endPoint y: 383, distance: 40.8
click at [730, 383] on li ""Follow" the campaign on Seed&Spark and encourage others to Follow us too. If w…" at bounding box center [645, 406] width 716 height 70
click at [265, 474] on p "Help @kaufmannkatie and a group of brilliant physical theatre artists by suppor…" at bounding box center [633, 487] width 737 height 46
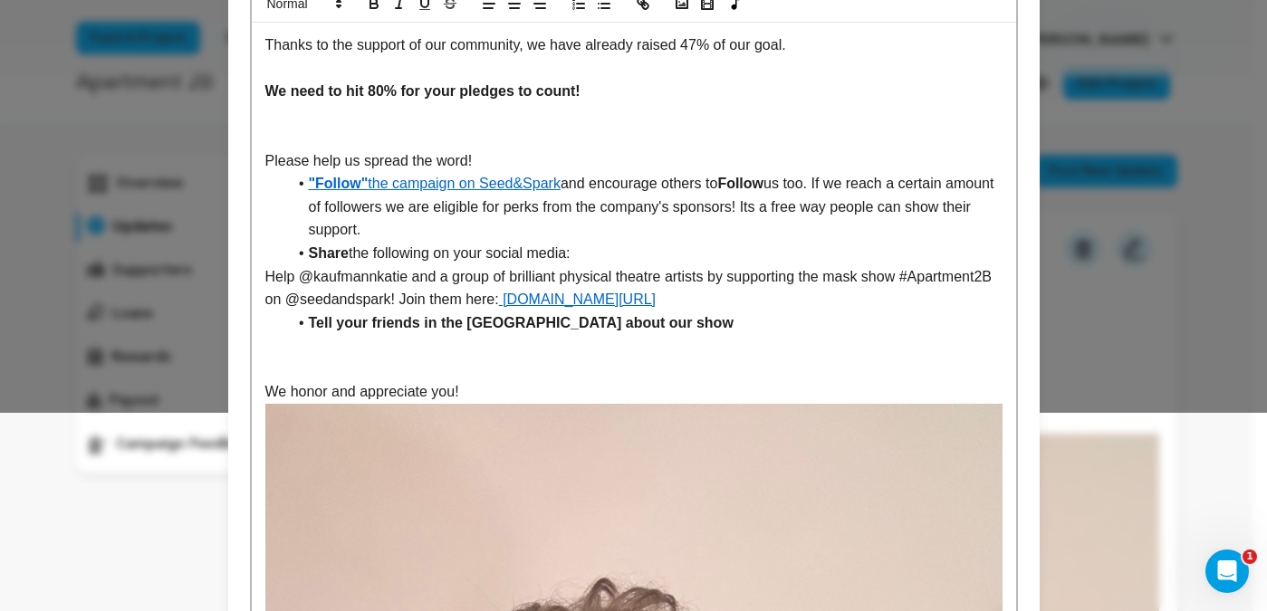
scroll to position [245, 0]
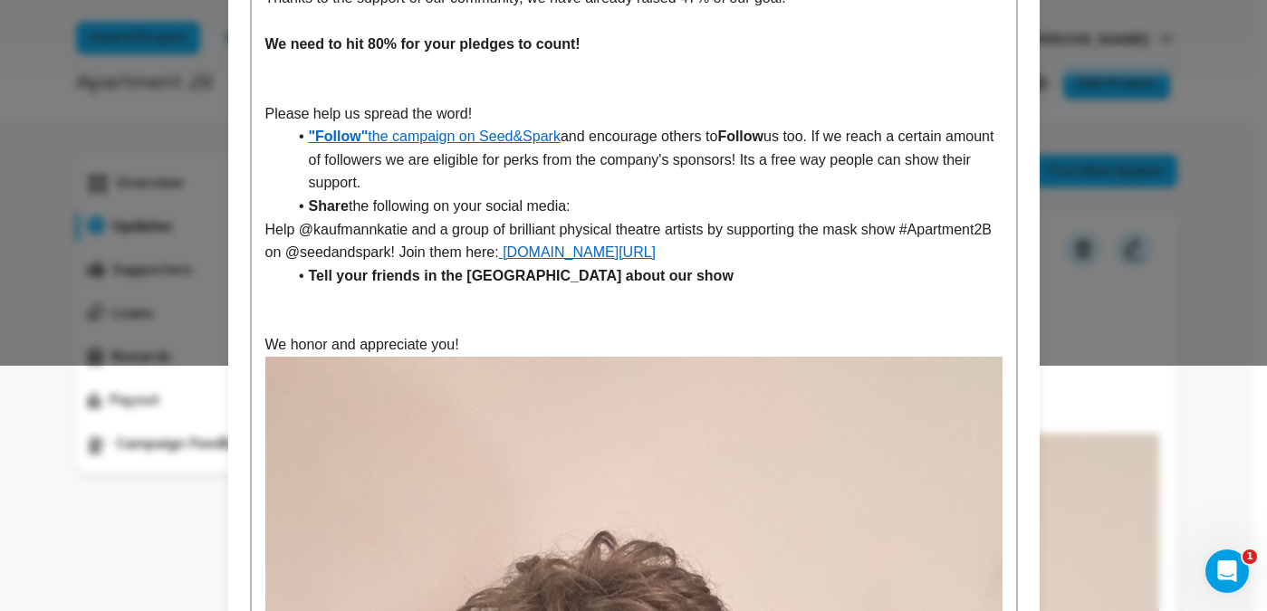
click at [318, 311] on p at bounding box center [633, 323] width 737 height 24
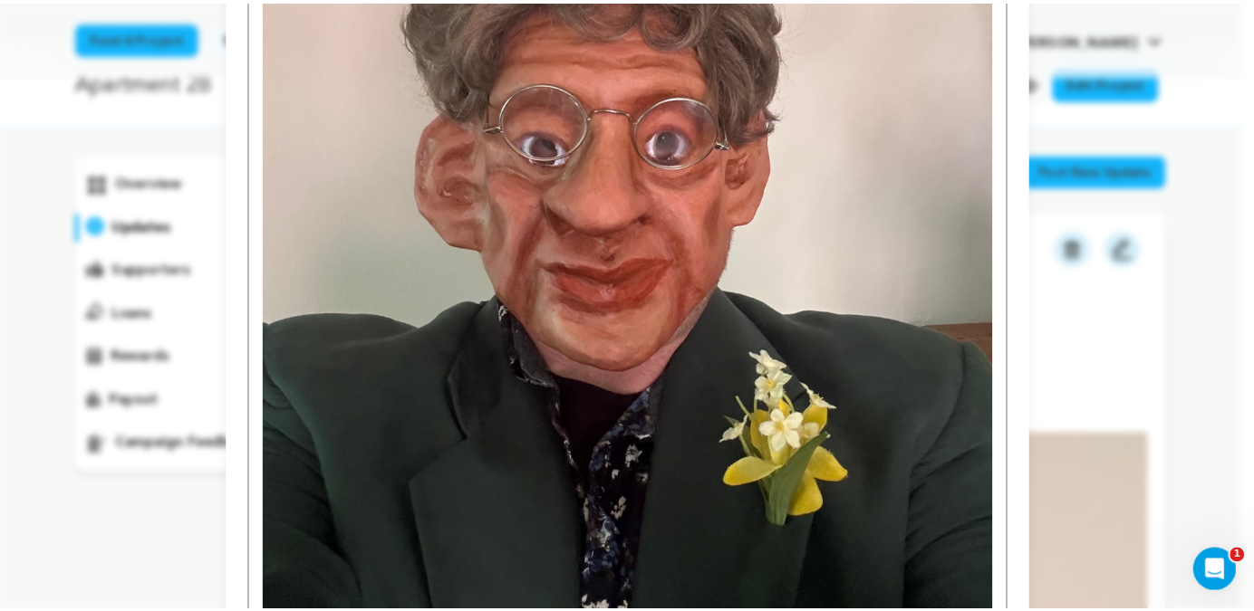
scroll to position [1130, 0]
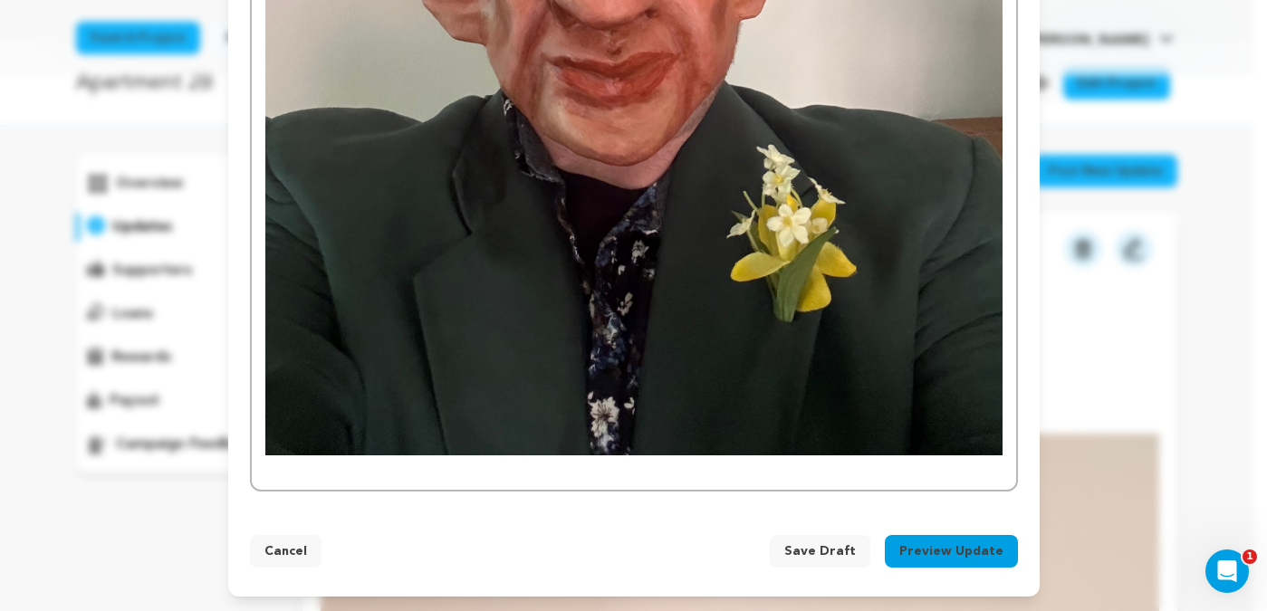
click at [808, 548] on span "Save Draft" at bounding box center [820, 552] width 72 height 18
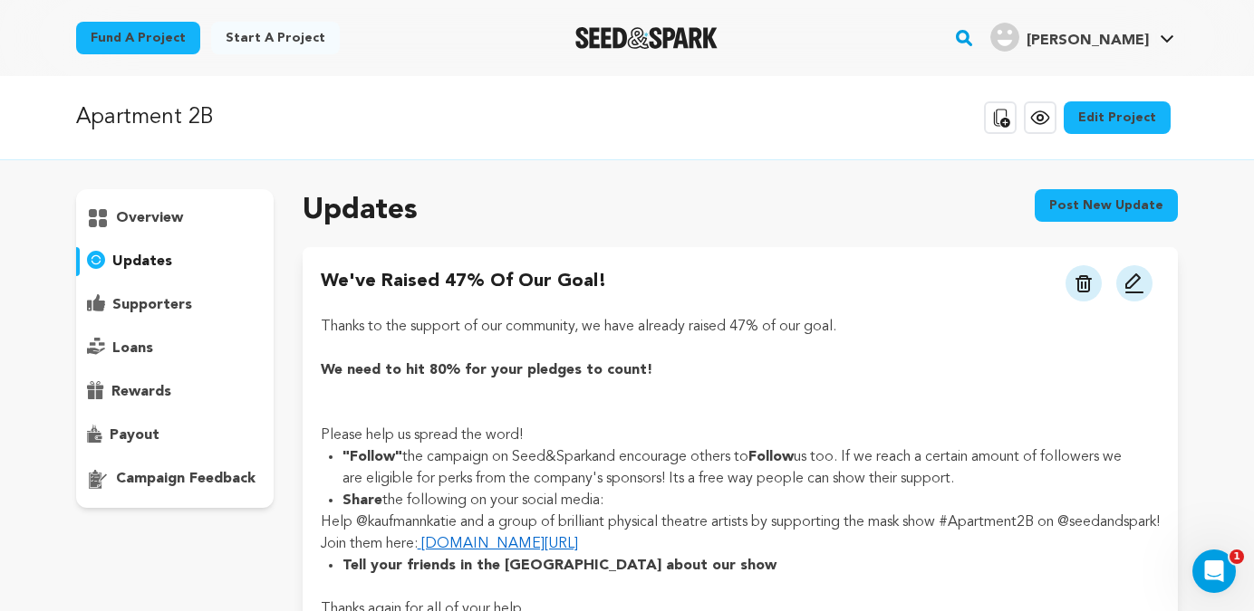
click at [1134, 281] on img at bounding box center [1134, 284] width 22 height 22
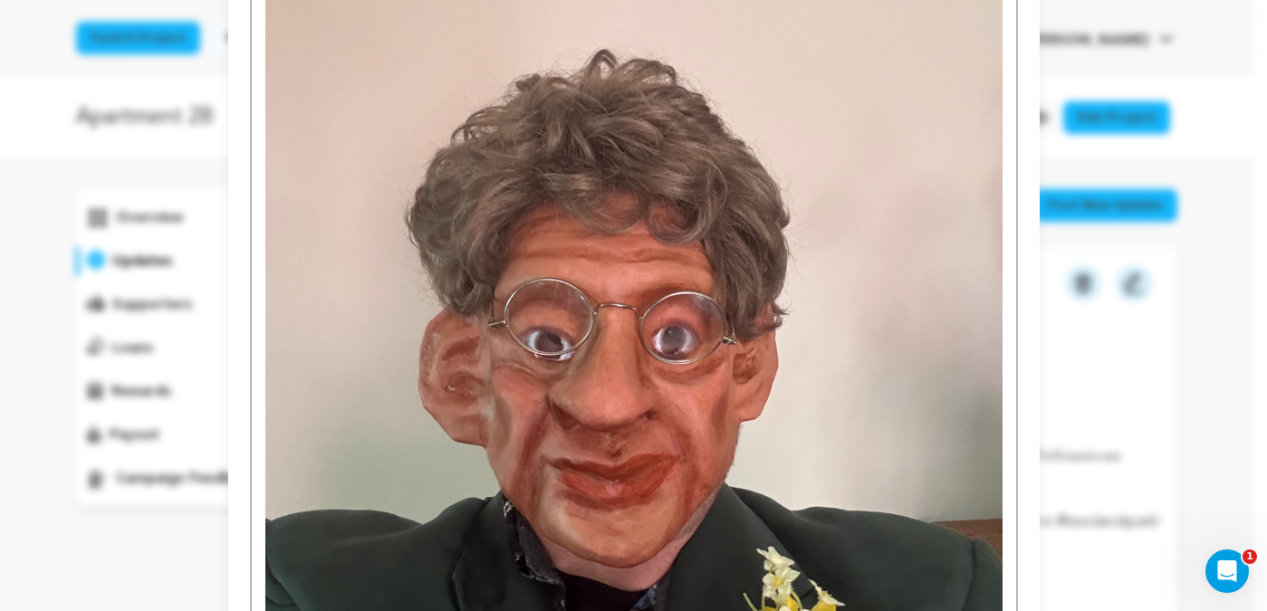
scroll to position [1130, 0]
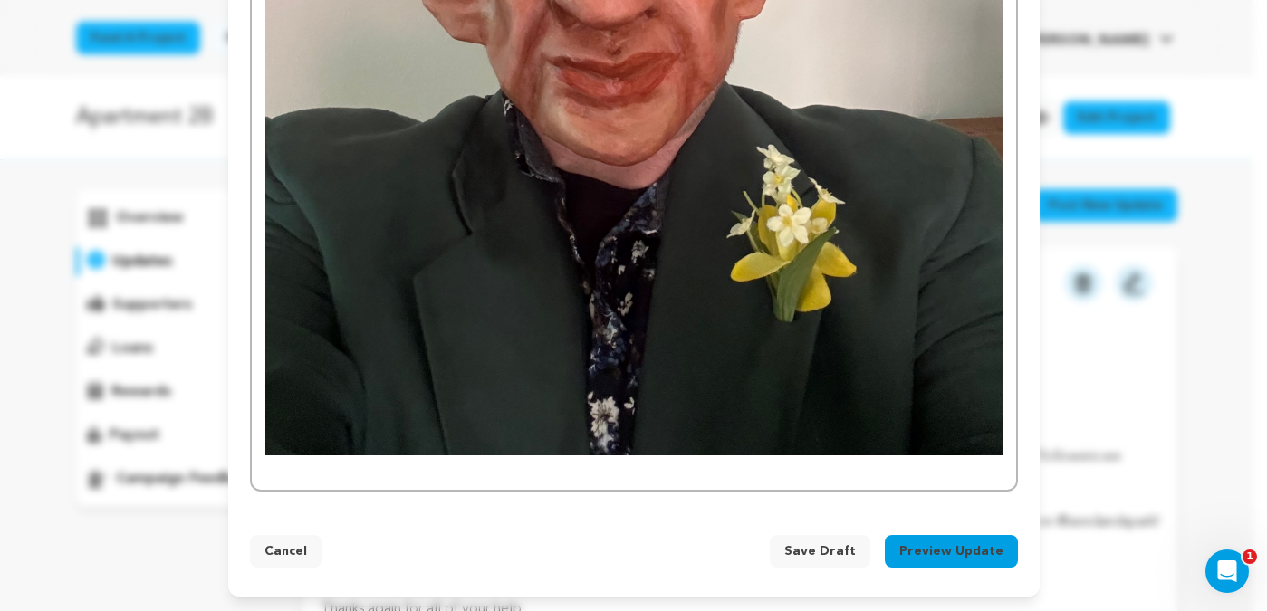
click at [936, 553] on button "Preview Update" at bounding box center [951, 551] width 133 height 33
click at [841, 548] on span "Send a test mail" at bounding box center [831, 552] width 107 height 18
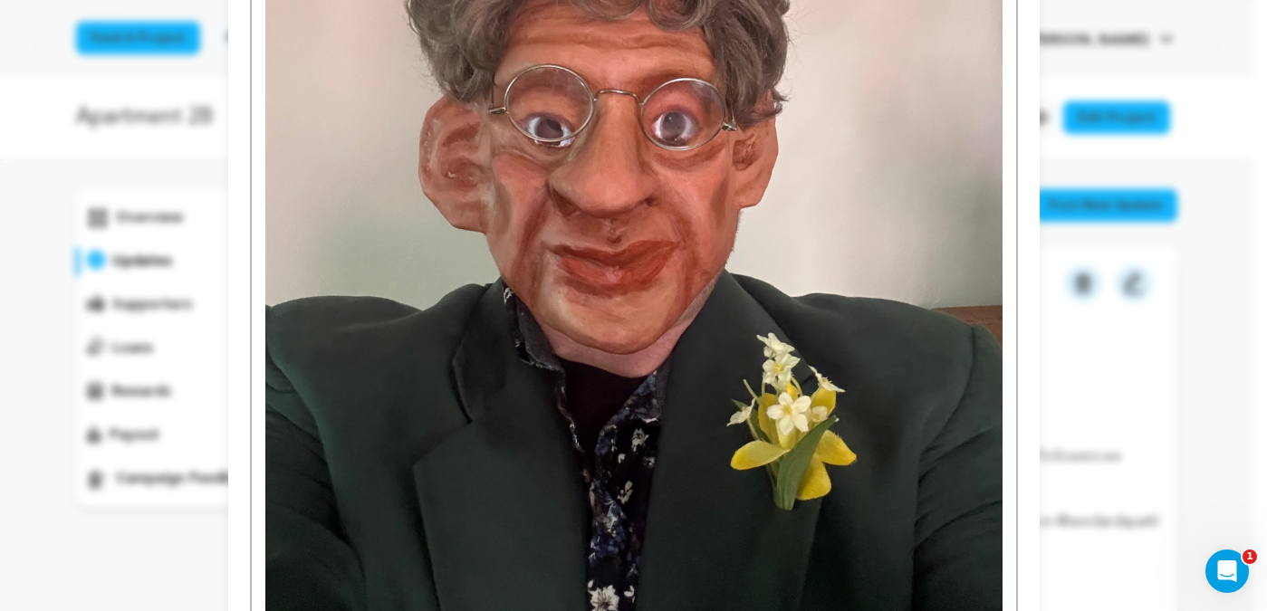
scroll to position [1130, 0]
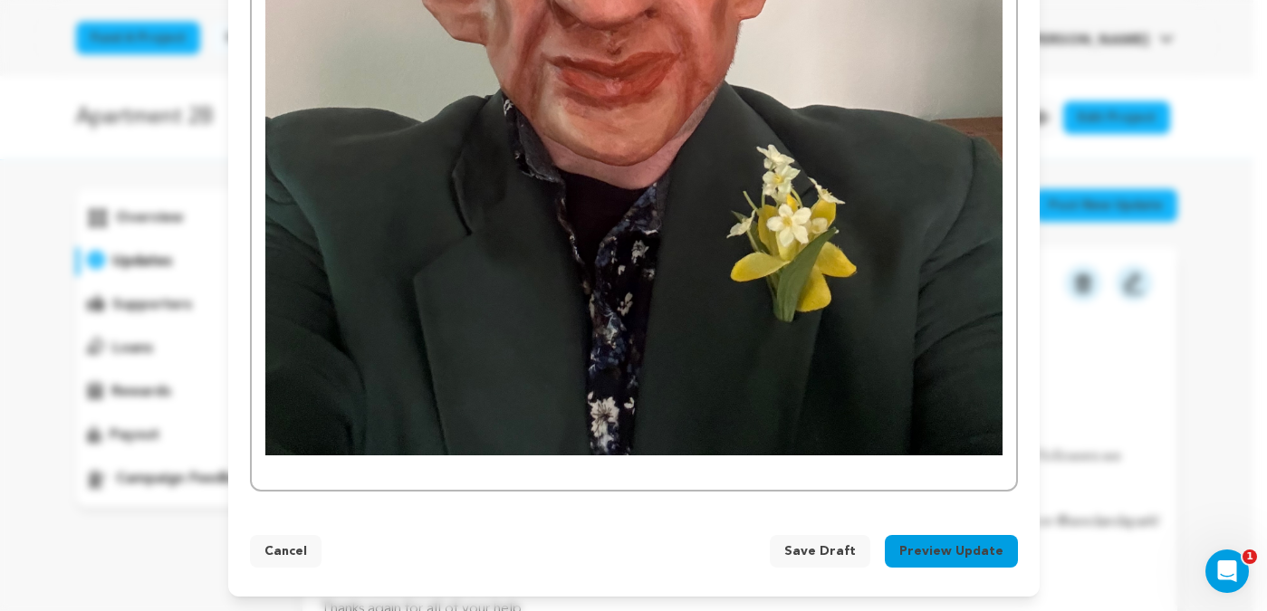
click at [926, 550] on button "Preview Update" at bounding box center [951, 551] width 133 height 33
click at [839, 544] on span "Send a test mail" at bounding box center [831, 552] width 107 height 18
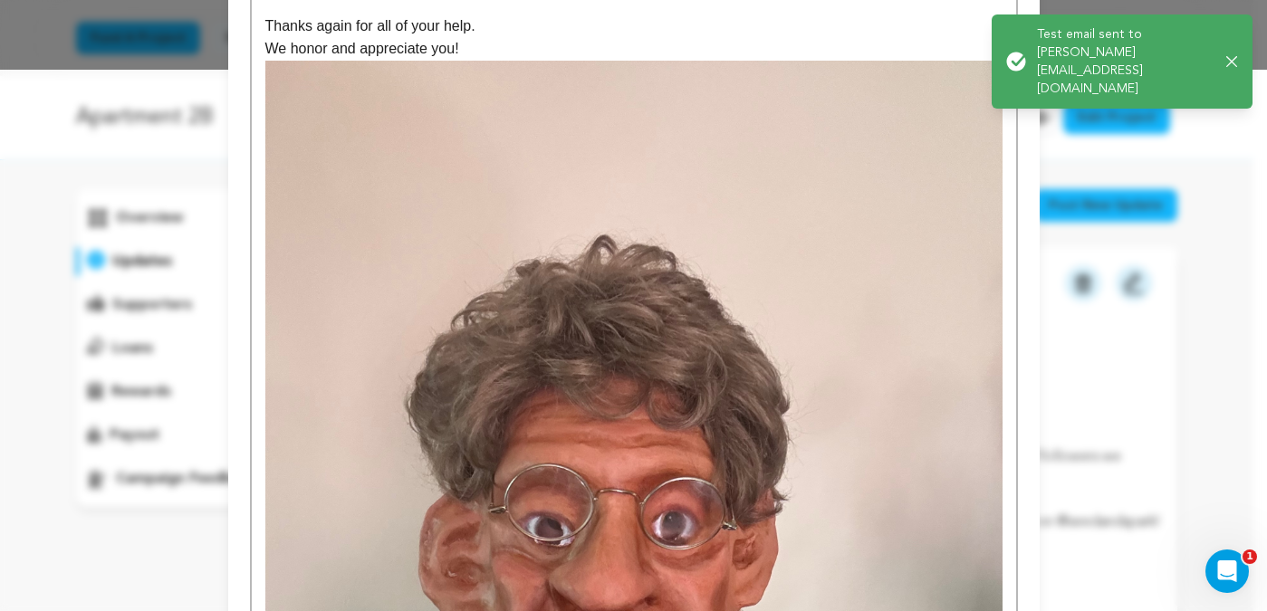
scroll to position [535, 0]
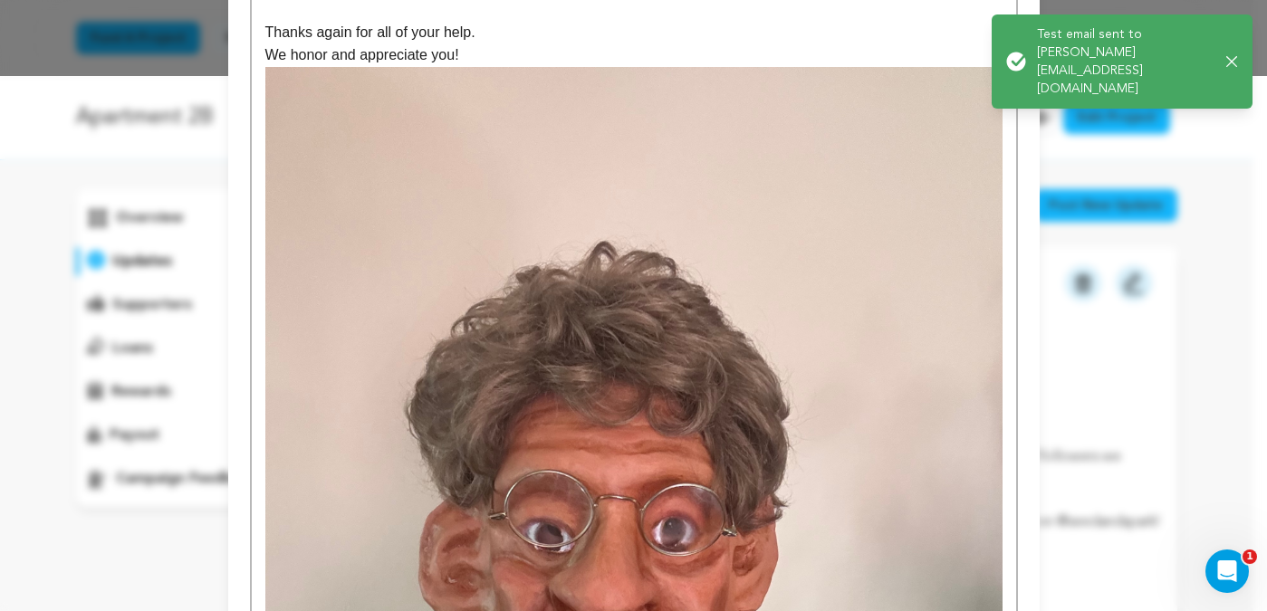
click at [1227, 56] on icon "button" at bounding box center [1233, 62] width 12 height 12
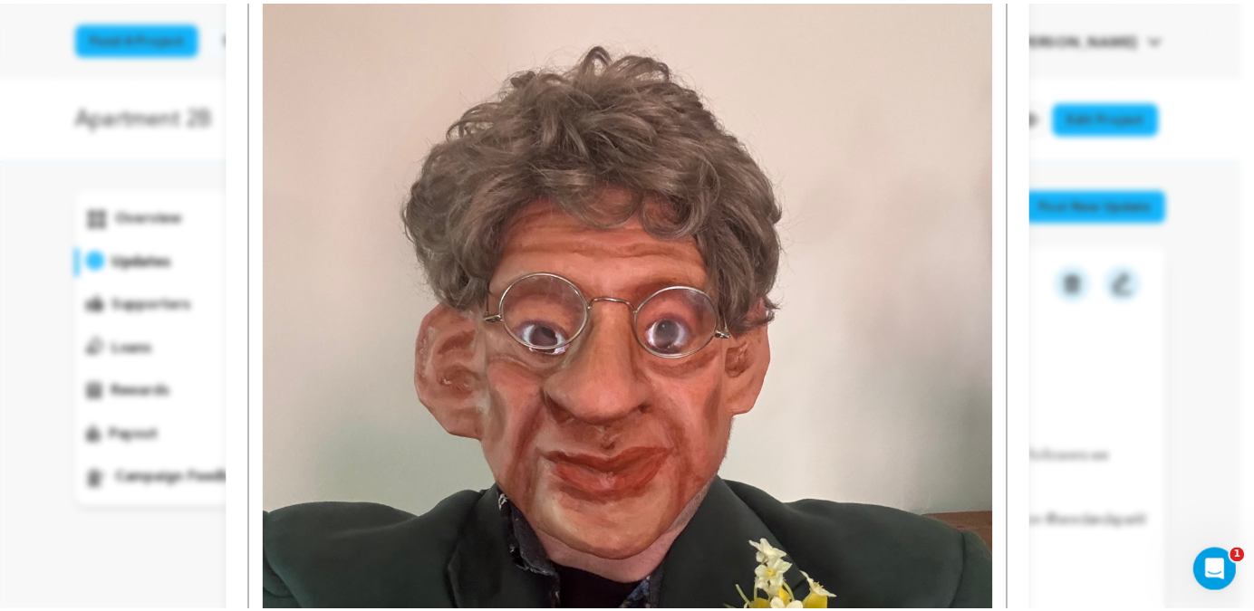
scroll to position [1130, 0]
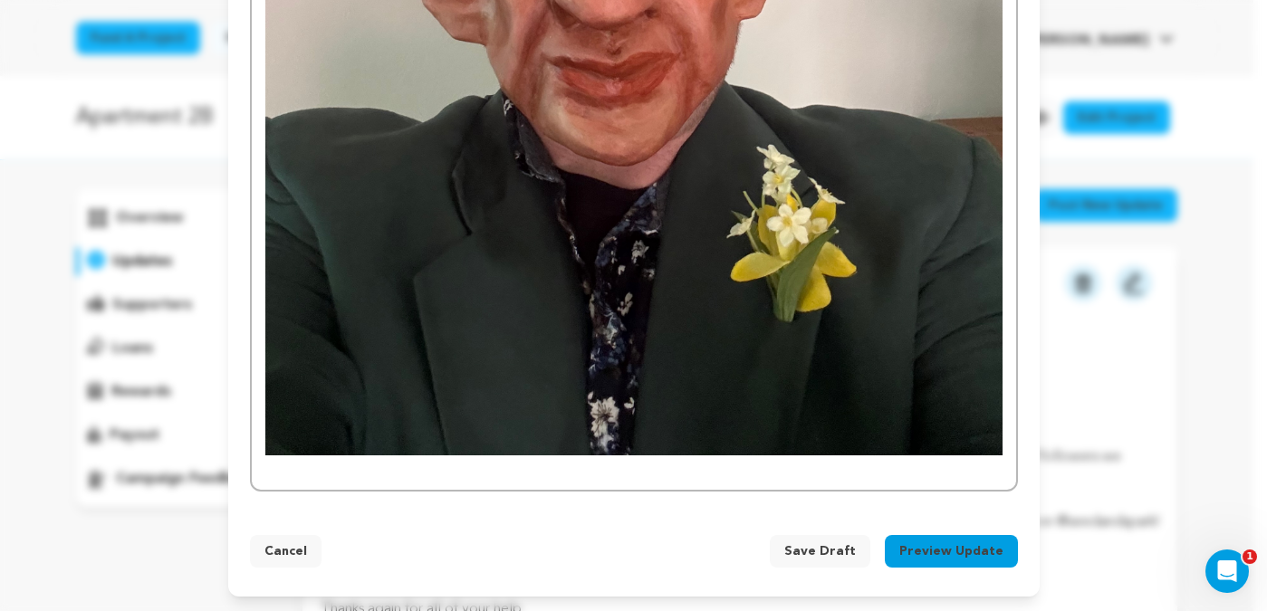
click at [807, 547] on span "Save Draft" at bounding box center [820, 552] width 72 height 18
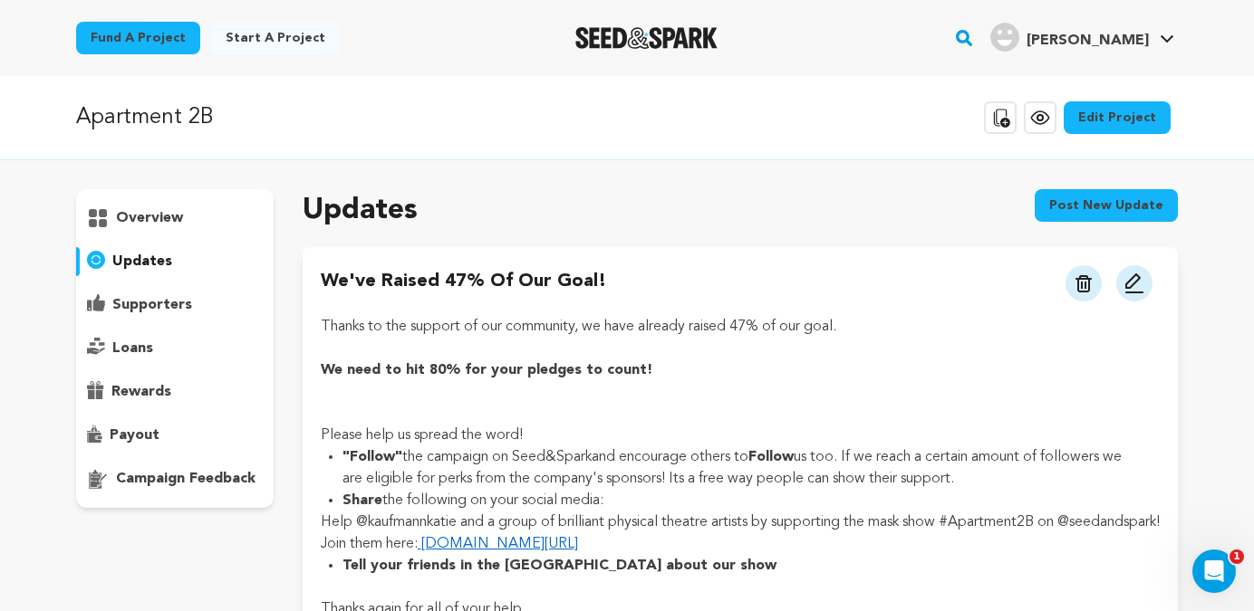
click at [975, 37] on rect "button" at bounding box center [964, 38] width 22 height 22
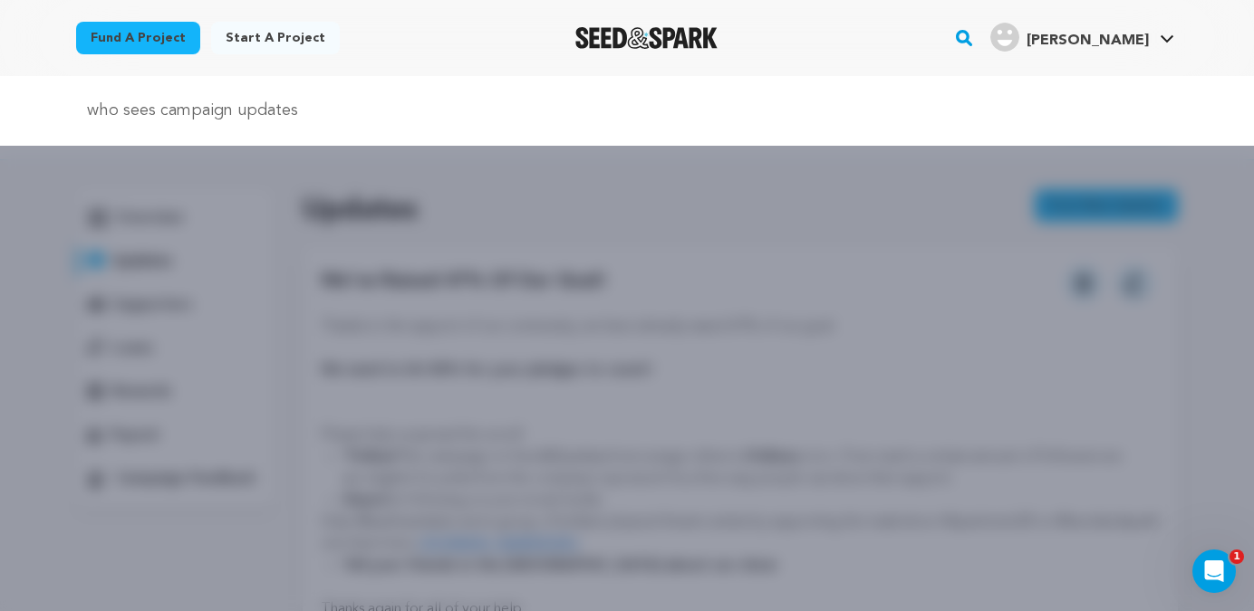
type input "who sees campaign updates"
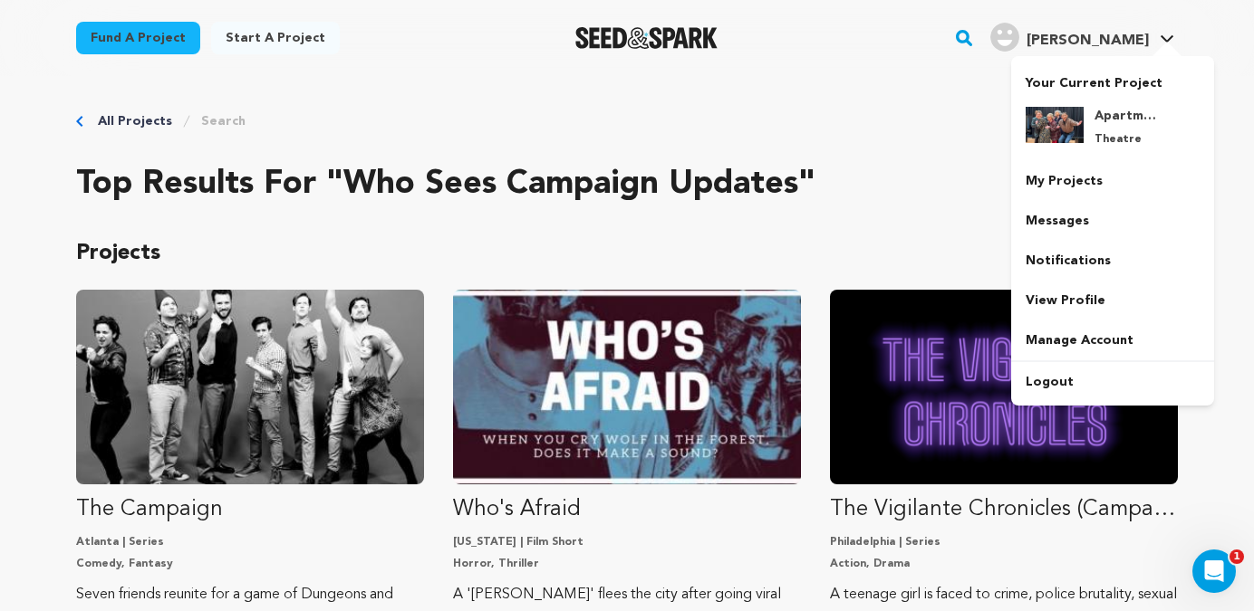
click at [1112, 32] on h4 "[PERSON_NAME]" at bounding box center [1087, 41] width 122 height 22
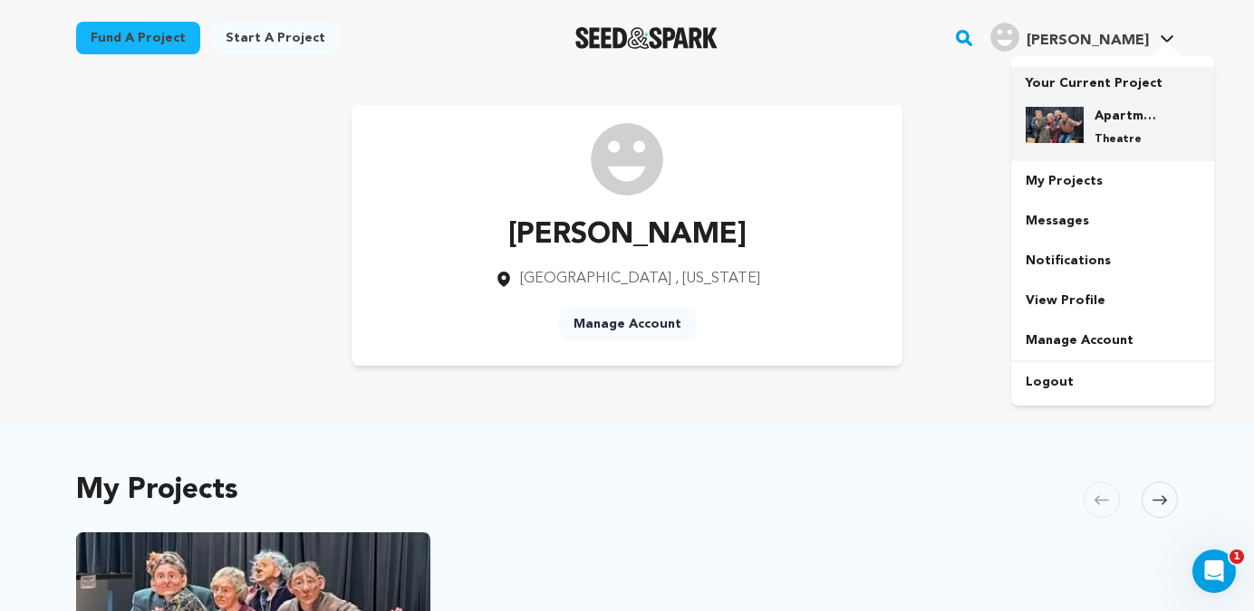
click at [1121, 123] on h4 "Apartment 2B" at bounding box center [1126, 116] width 65 height 18
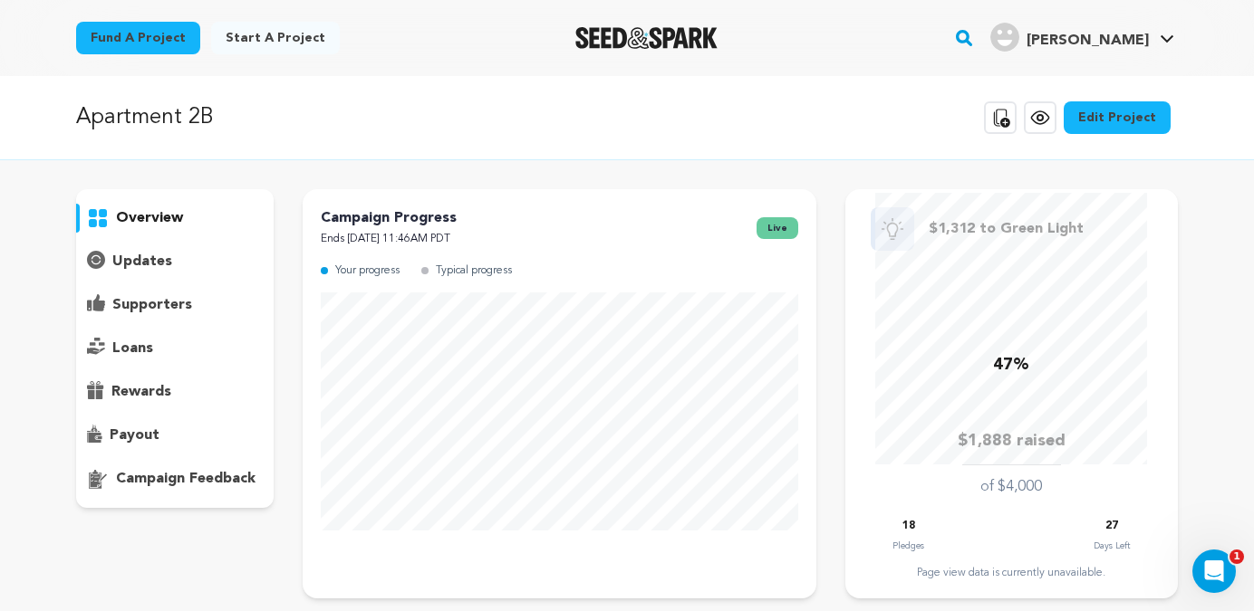
click at [147, 261] on p "updates" at bounding box center [142, 262] width 60 height 22
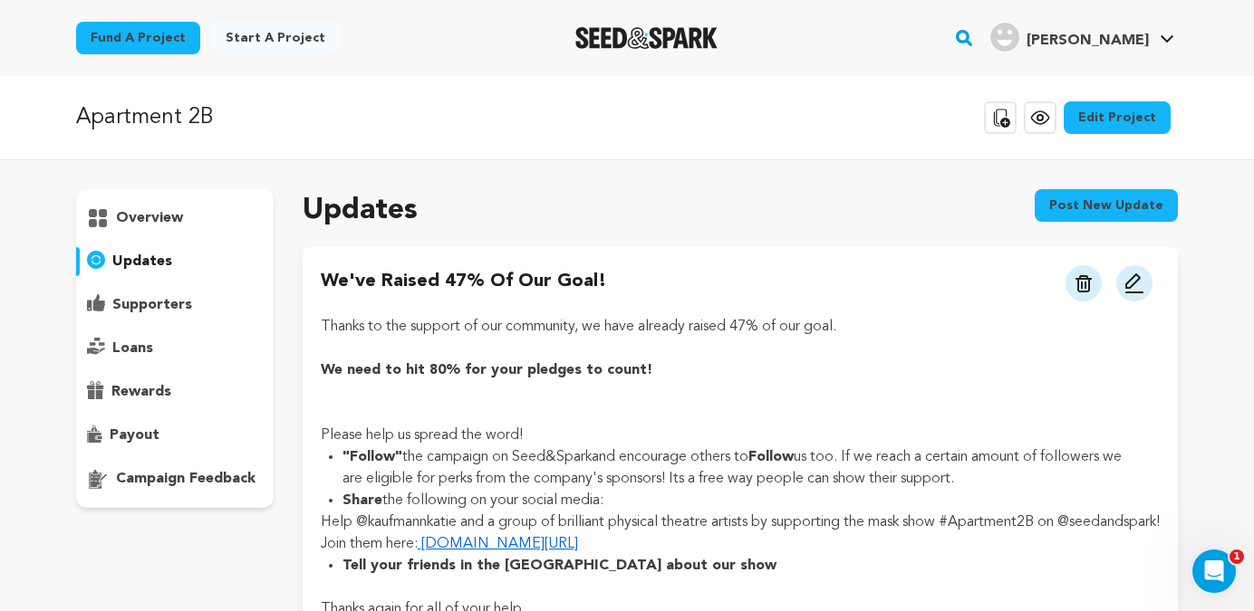
click at [409, 330] on p "Thanks to the support of our community, we have already raised 47% of our goal." at bounding box center [740, 327] width 839 height 22
click at [1140, 281] on img at bounding box center [1134, 284] width 22 height 22
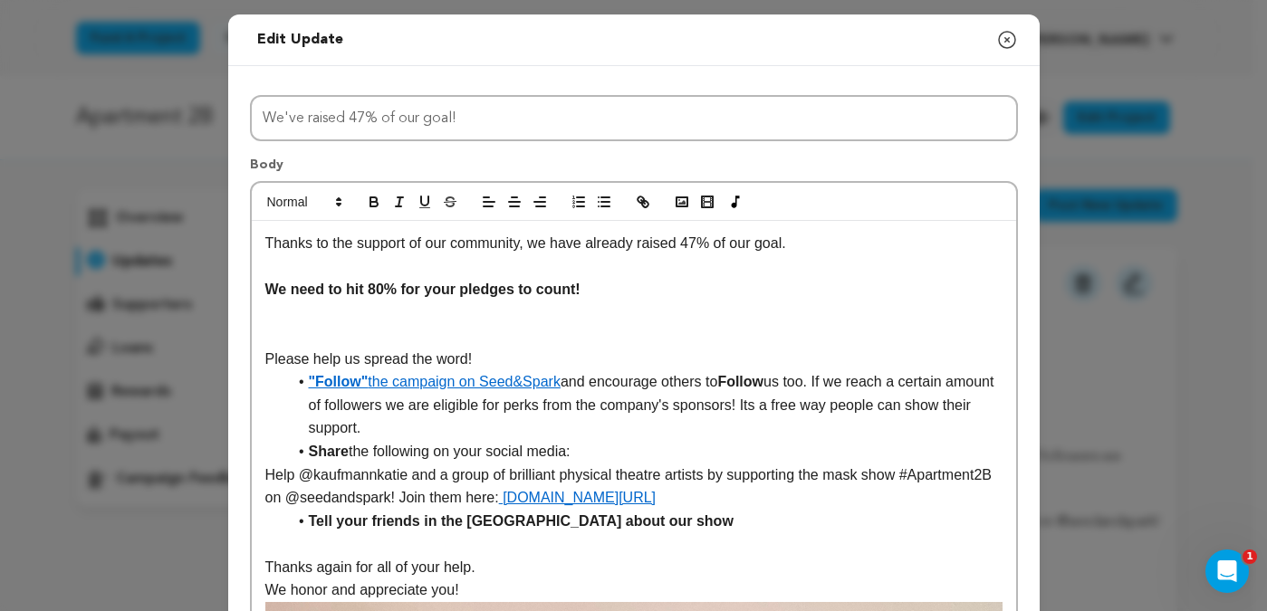
click at [451, 248] on p "Thanks to the support of our community, we have already raised 47% of our goal." at bounding box center [633, 244] width 737 height 24
click at [880, 248] on p "Thanks to the support of our outstanding community, we have already raised 47% …" at bounding box center [633, 244] width 737 height 24
click at [433, 310] on p at bounding box center [633, 313] width 737 height 24
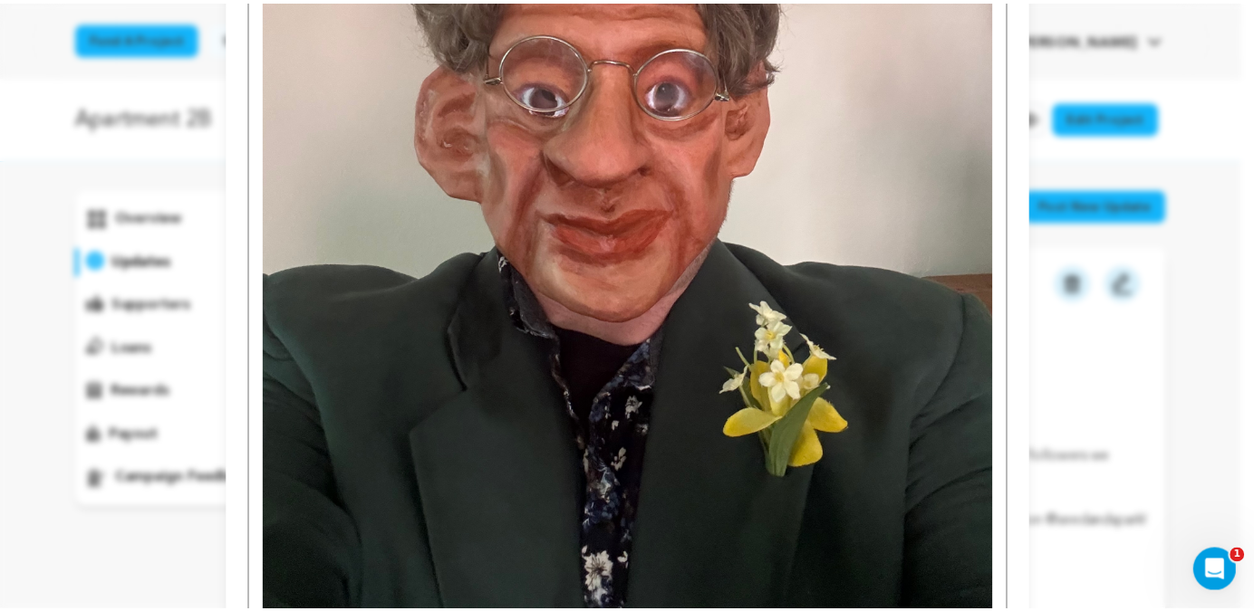
scroll to position [1130, 0]
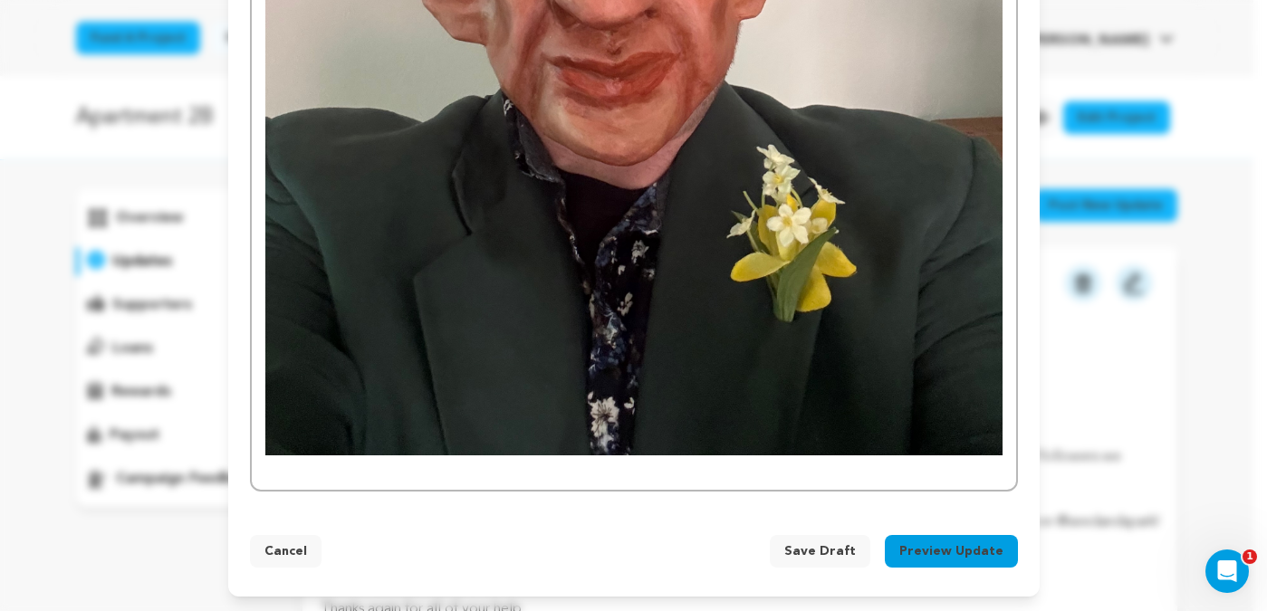
click at [830, 551] on span "Save Draft" at bounding box center [820, 552] width 72 height 18
